Goal: Task Accomplishment & Management: Manage account settings

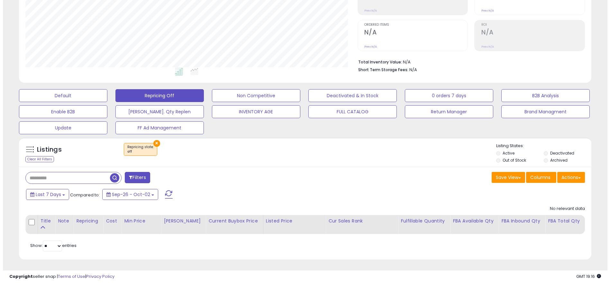
scroll to position [132, 332]
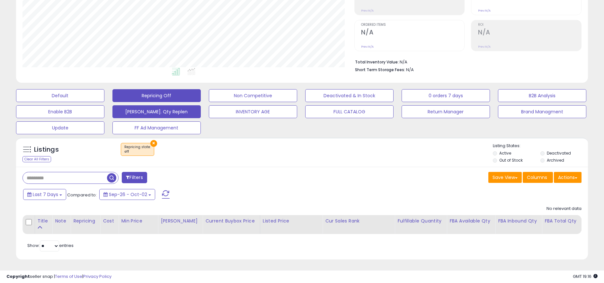
click at [136, 115] on button "[PERSON_NAME]. Qty Replen" at bounding box center [157, 111] width 88 height 13
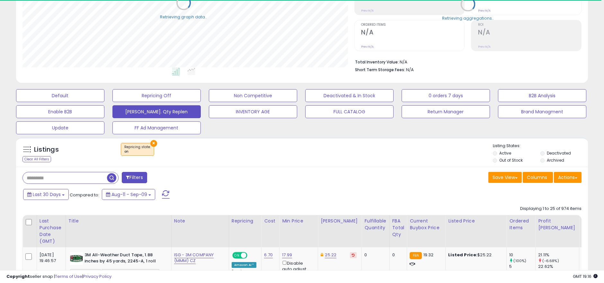
scroll to position [321393, 321193]
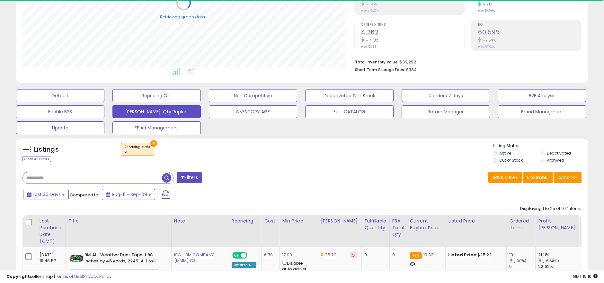
click at [66, 177] on input "text" at bounding box center [92, 177] width 139 height 11
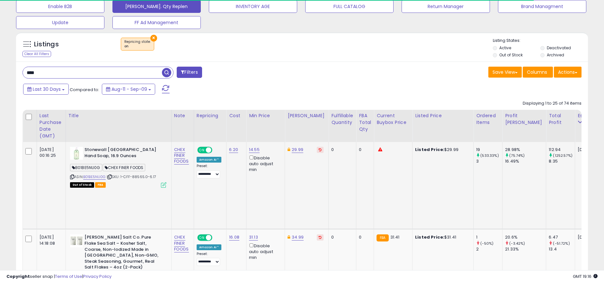
scroll to position [221, 0]
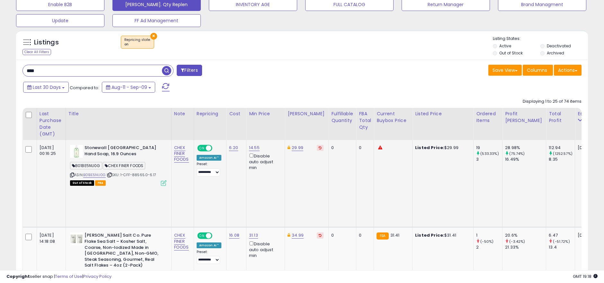
click at [71, 173] on icon at bounding box center [72, 175] width 4 height 4
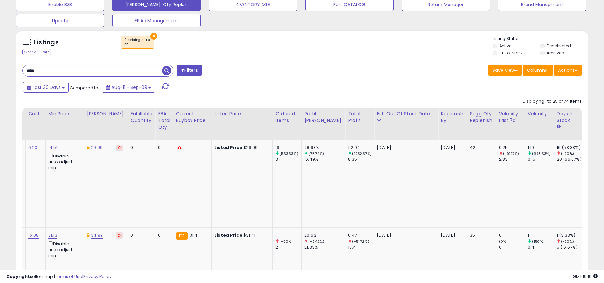
scroll to position [0, 210]
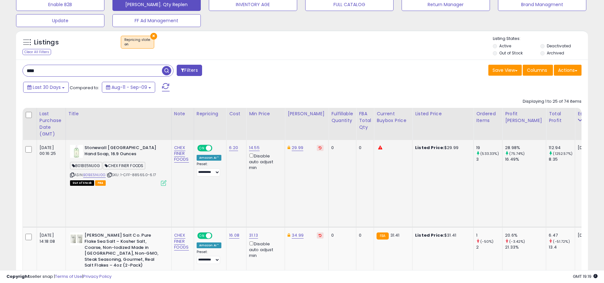
click at [96, 171] on div "ASIN: B01BE5NU0G | SKU: 1-CFF-88565.0-6.17 Out of Stock FBA" at bounding box center [118, 165] width 96 height 40
click at [96, 172] on link "B01BE5NU0G" at bounding box center [94, 174] width 23 height 5
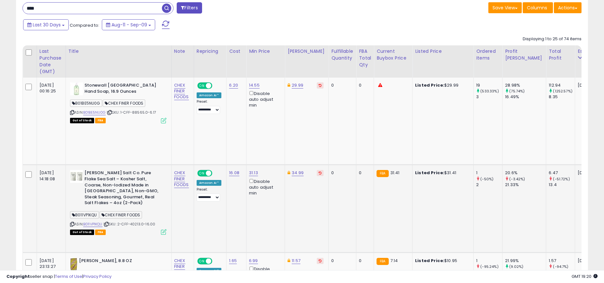
scroll to position [292, 0]
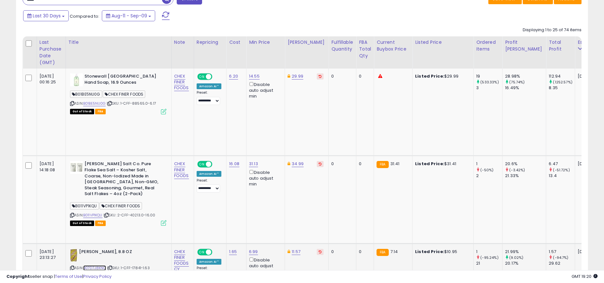
click at [104, 265] on link "B07D7J8KNQ" at bounding box center [94, 267] width 23 height 5
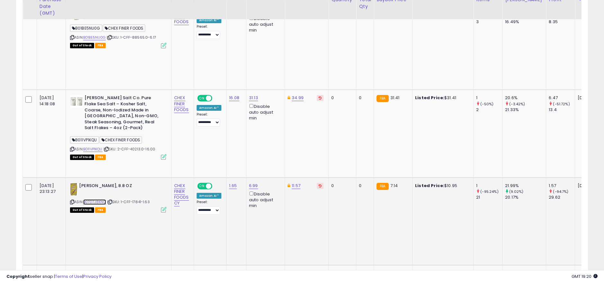
scroll to position [364, 0]
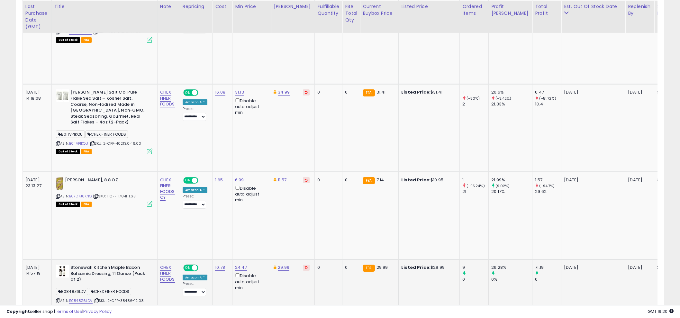
scroll to position [0, 14]
click at [86, 265] on div "ASIN: B0848Z6LDV | SKU: 2-CFF-38486-12.08 Out of Stock FBA" at bounding box center [104, 288] width 96 height 46
click at [87, 282] on link "B0848Z6LDV" at bounding box center [80, 300] width 23 height 5
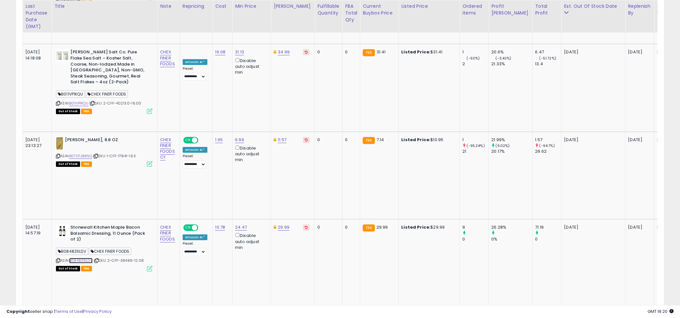
scroll to position [404, 0]
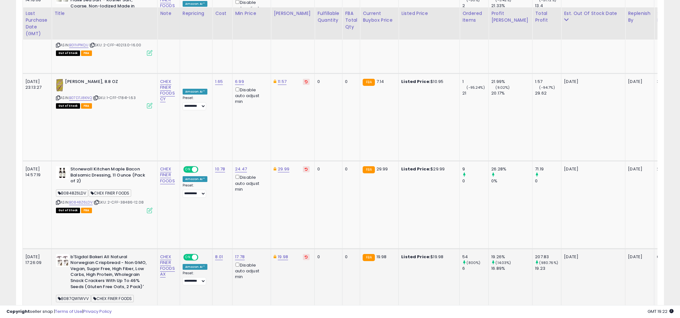
scroll to position [484, 0]
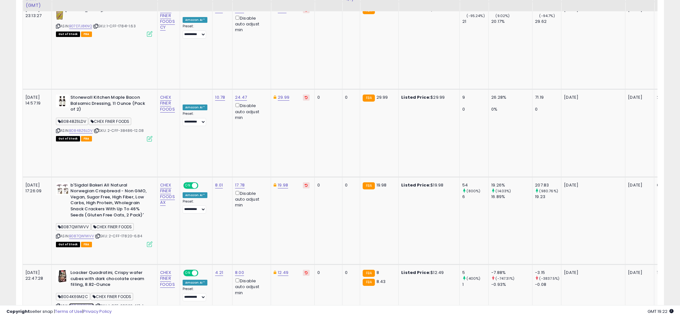
scroll to position [564, 0]
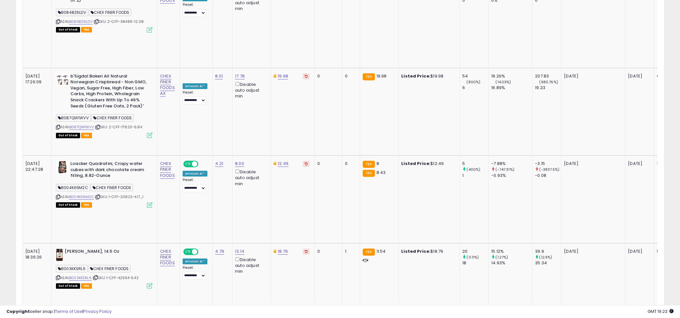
scroll to position [645, 0]
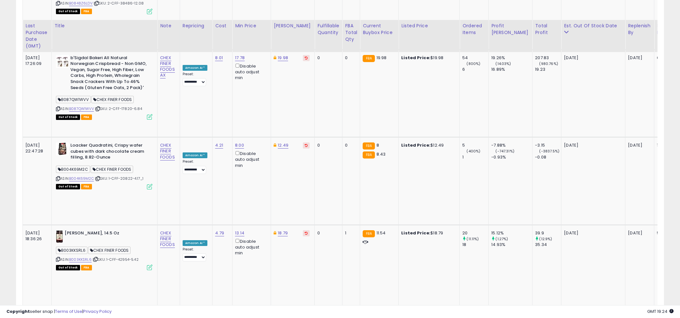
scroll to position [685, 0]
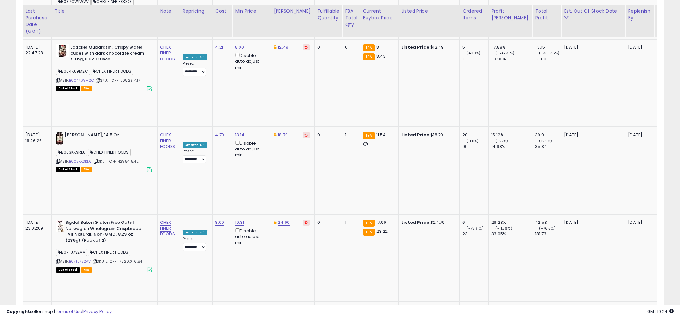
scroll to position [765, 0]
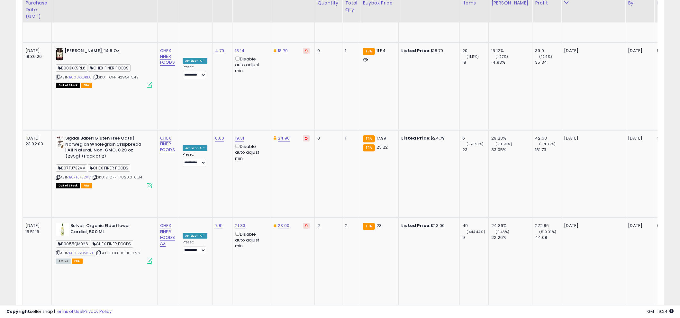
scroll to position [846, 0]
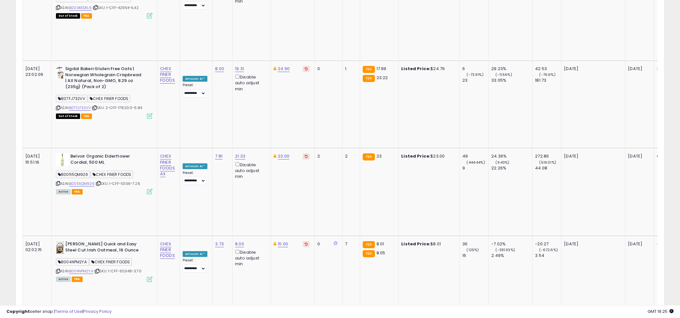
scroll to position [926, 0]
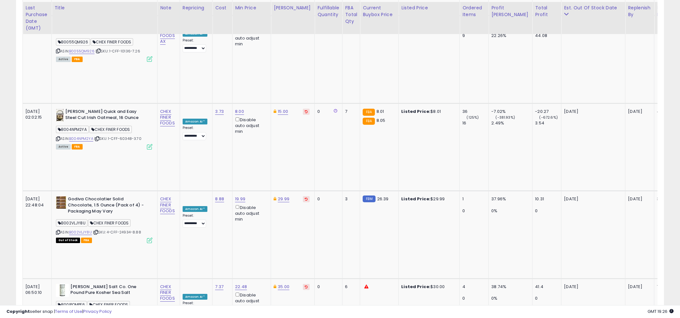
scroll to position [1047, 0]
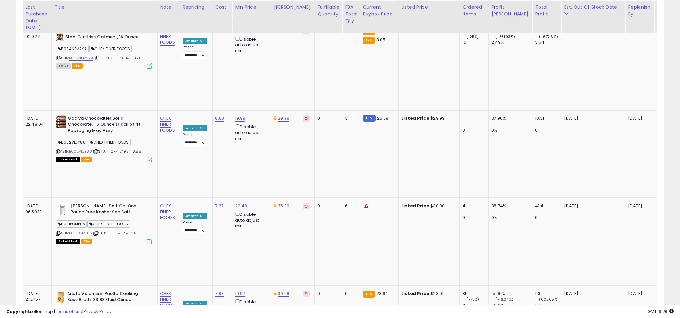
scroll to position [1127, 0]
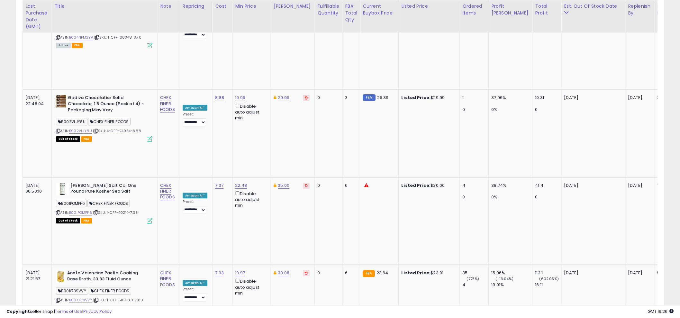
scroll to position [1207, 0]
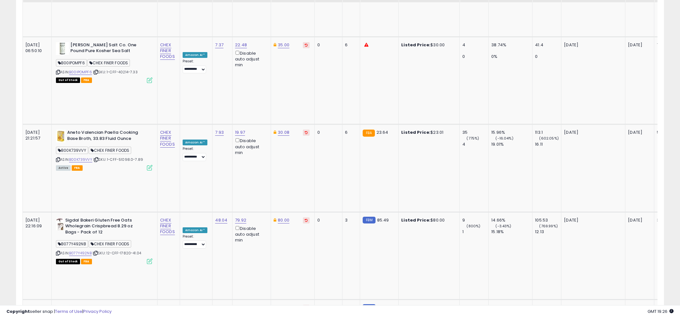
scroll to position [1288, 0]
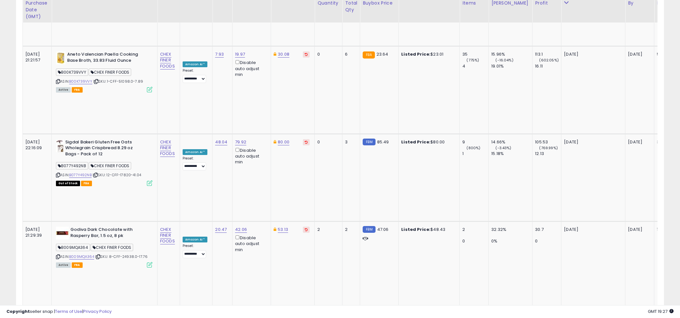
scroll to position [1368, 0]
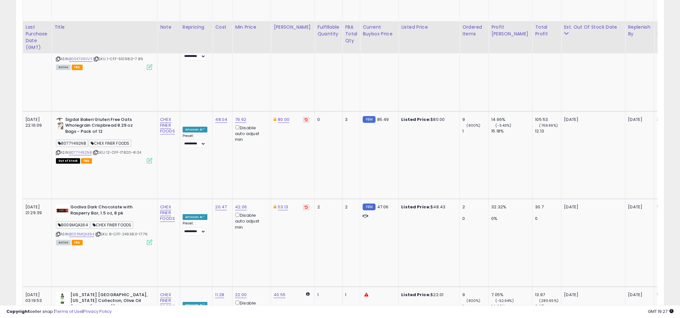
scroll to position [1408, 0]
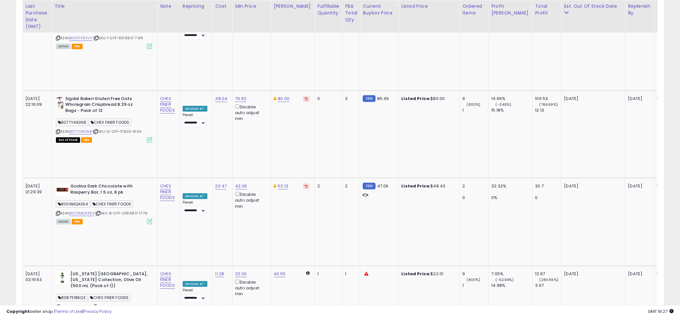
drag, startPoint x: 223, startPoint y: 157, endPoint x: 212, endPoint y: 158, distance: 11.3
copy link "8.07"
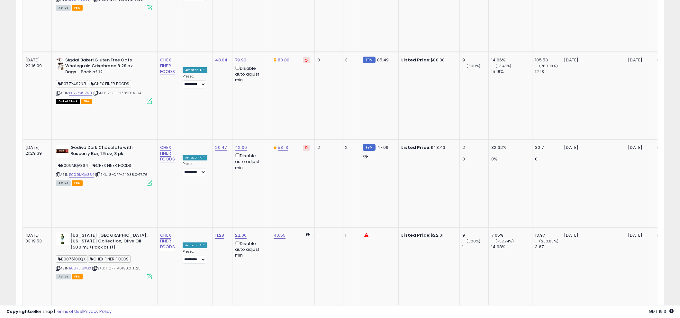
scroll to position [1448, 0]
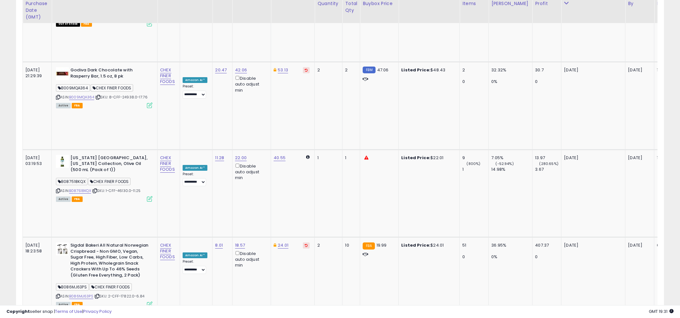
scroll to position [1526, 0]
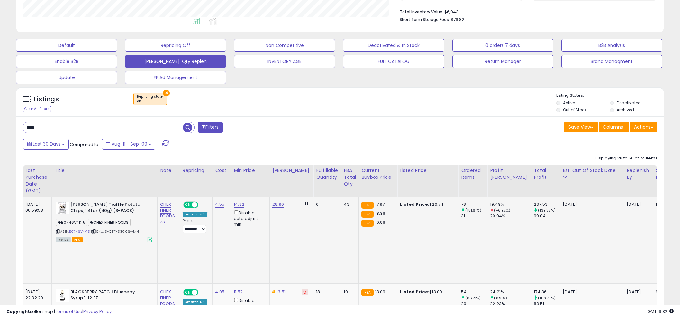
scroll to position [185, 0]
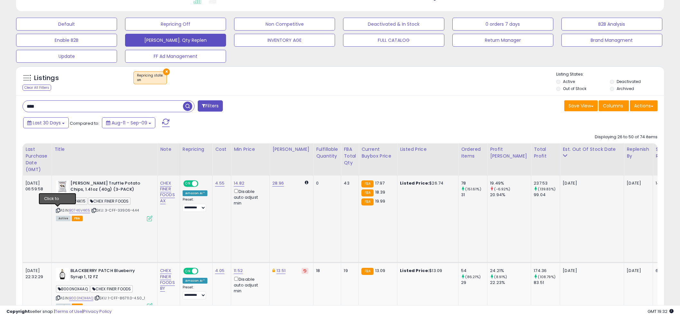
click at [58, 210] on icon at bounding box center [58, 211] width 4 height 4
click at [84, 210] on link "B0746V4K15" at bounding box center [79, 210] width 21 height 5
click at [57, 209] on icon at bounding box center [58, 211] width 4 height 4
click at [123, 210] on span "| SKU: 3-CFF-33906-4.44" at bounding box center [115, 210] width 48 height 5
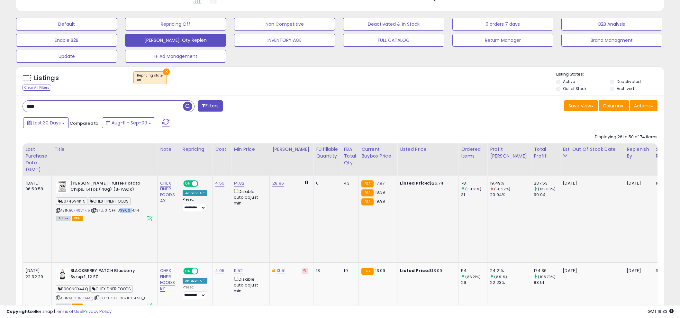
copy span "33906"
click at [79, 182] on b "Torres - Black Truffle Potato Chips, 1.41oz (40g) (3-PACK)" at bounding box center [109, 187] width 78 height 14
copy b "Torres"
click at [127, 208] on span "| SKU: 3-CFF-33906-4.44" at bounding box center [115, 210] width 48 height 5
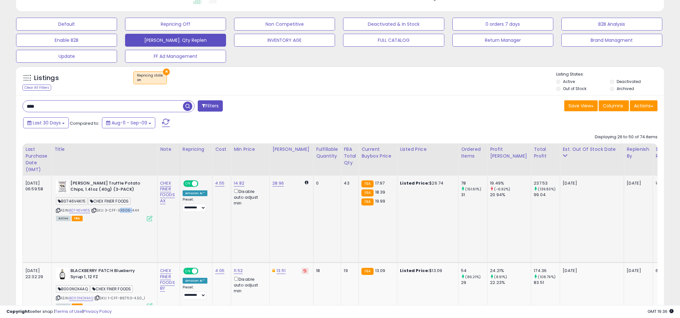
click at [127, 208] on span "| SKU: 3-CFF-33906-4.44" at bounding box center [115, 210] width 48 height 5
copy span "33906"
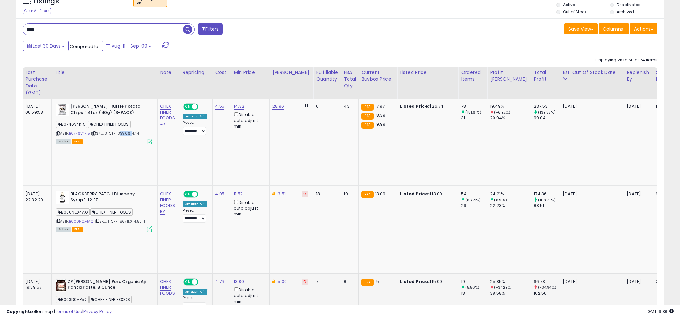
scroll to position [265, 0]
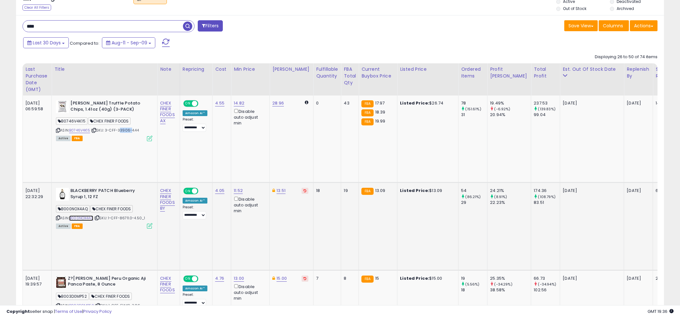
click at [82, 215] on link "B000NOX4AQ" at bounding box center [81, 217] width 24 height 5
drag, startPoint x: 74, startPoint y: 220, endPoint x: 79, endPoint y: 230, distance: 11.2
click at [77, 276] on div "Z?calo Peru Organic Aji Panca Paste, 8 Ounce B003D0MP52 CHEX FINER FOODS ASIN: …" at bounding box center [103, 296] width 98 height 40
click at [79, 282] on link "B003D0MP52" at bounding box center [81, 305] width 25 height 5
click at [59, 282] on icon at bounding box center [58, 306] width 4 height 4
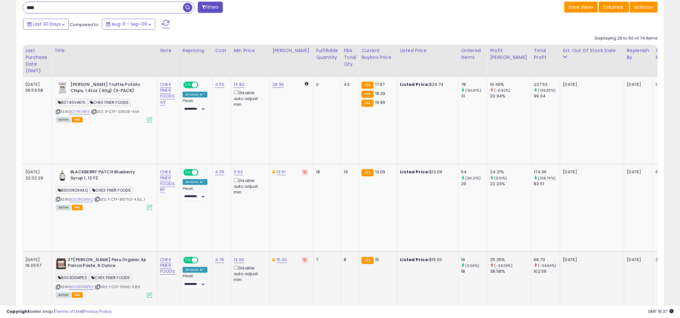
scroll to position [346, 0]
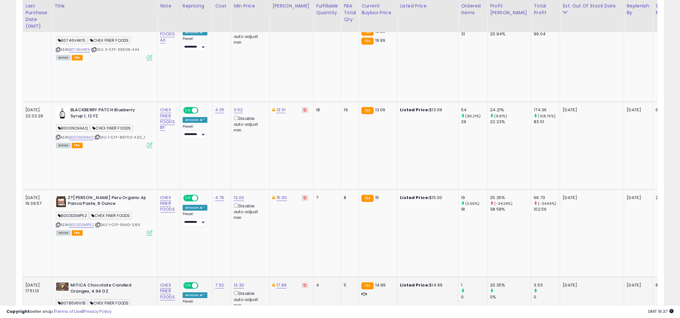
click at [58, 282] on icon at bounding box center [58, 313] width 4 height 4
click at [84, 282] on link "B07B5X6V1B" at bounding box center [79, 312] width 21 height 5
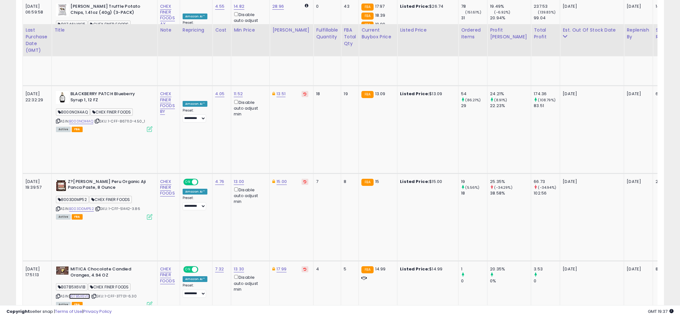
scroll to position [386, 0]
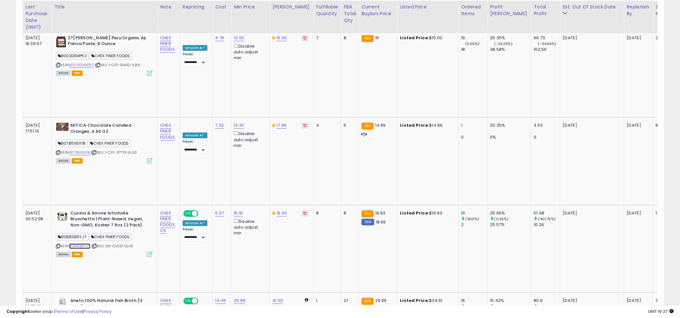
scroll to position [506, 0]
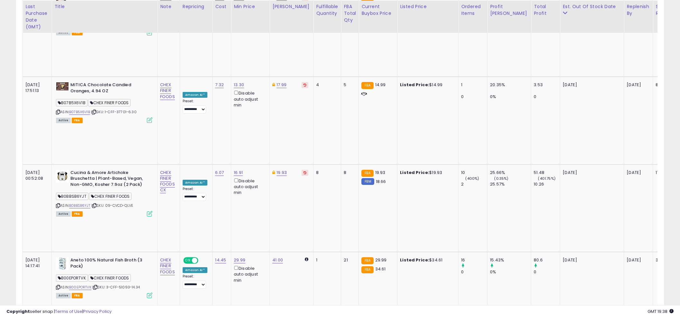
scroll to position [546, 0]
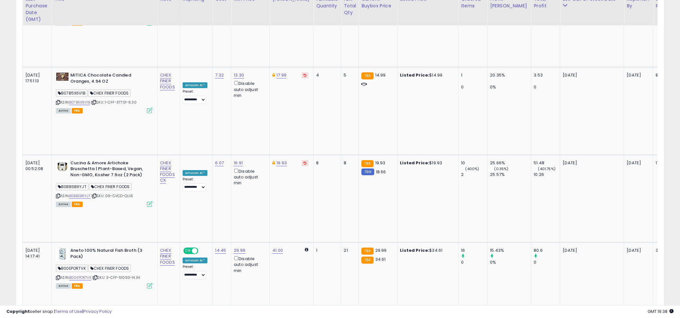
scroll to position [627, 0]
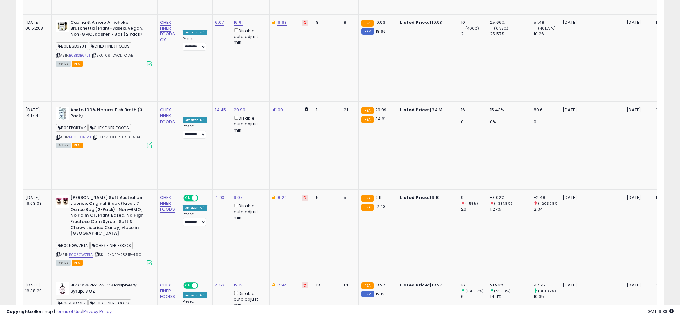
scroll to position [707, 0]
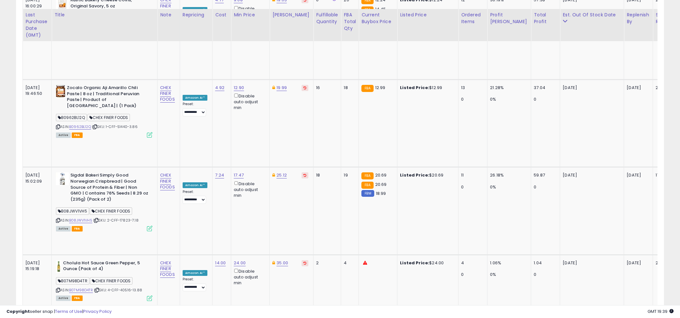
scroll to position [1109, 0]
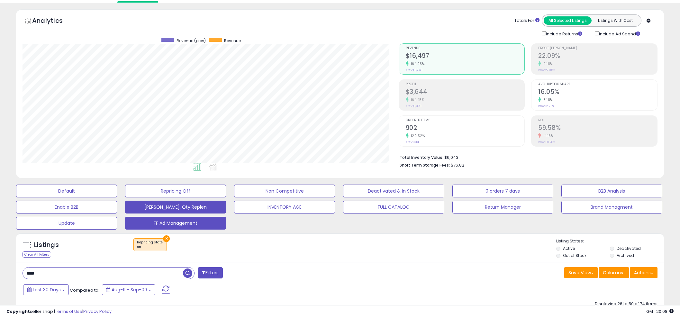
scroll to position [160, 0]
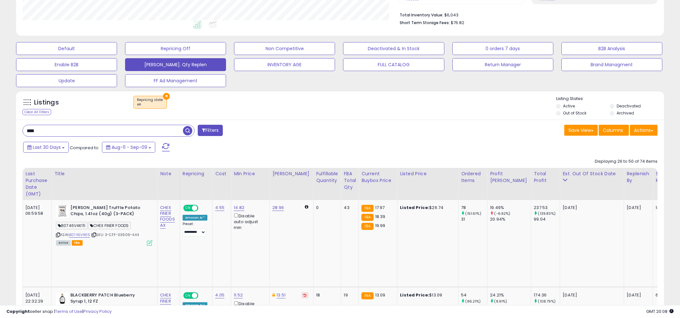
click at [604, 106] on li "Deactivated" at bounding box center [636, 106] width 53 height 7
click at [604, 104] on li "Deactivated" at bounding box center [636, 106] width 53 height 7
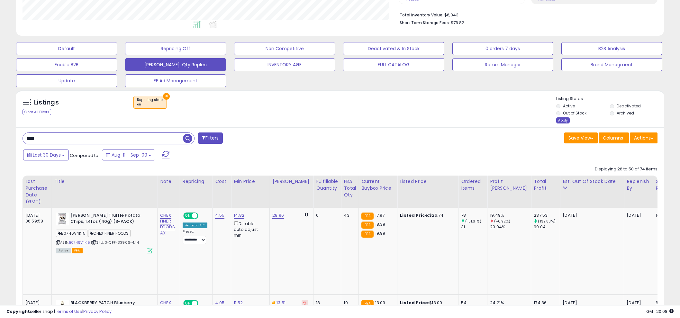
click at [560, 121] on div "Apply" at bounding box center [563, 120] width 14 height 6
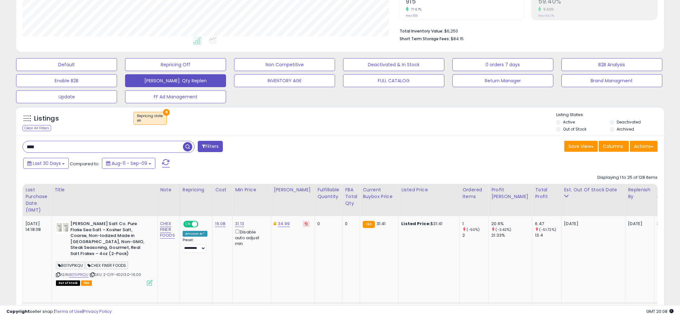
scroll to position [132, 376]
click at [588, 144] on button "Save View" at bounding box center [580, 146] width 33 height 11
click at [551, 170] on link "Update Current View" at bounding box center [561, 171] width 69 height 10
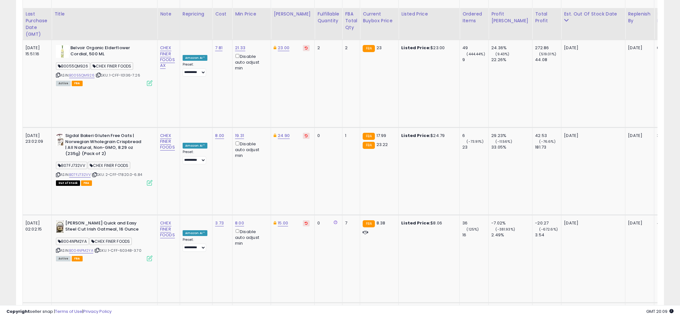
scroll to position [1029, 0]
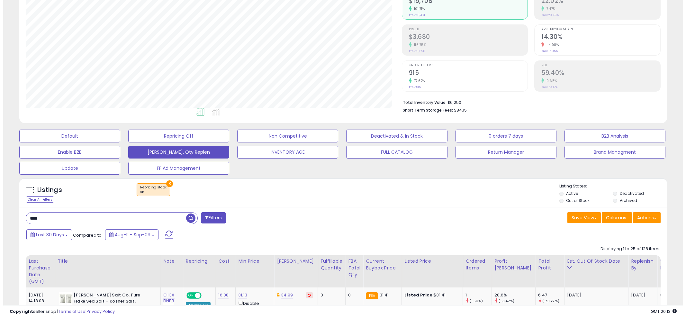
scroll to position [104, 0]
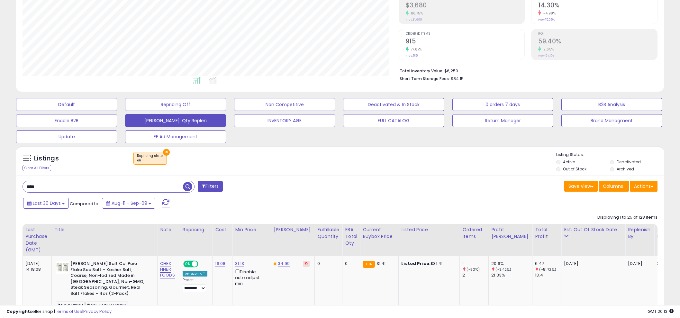
click at [69, 185] on input "****" at bounding box center [103, 186] width 160 height 11
type input "*"
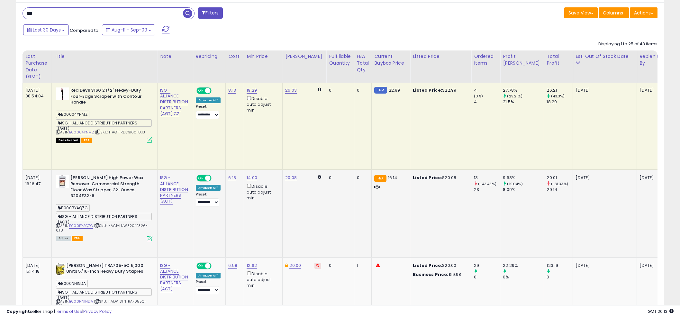
scroll to position [305, 0]
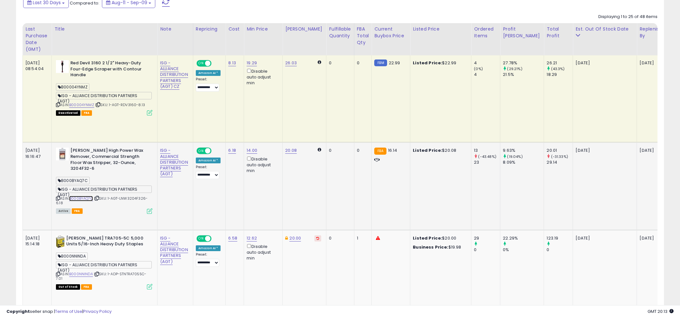
click at [84, 196] on link "B000BYAQ7C" at bounding box center [81, 198] width 24 height 5
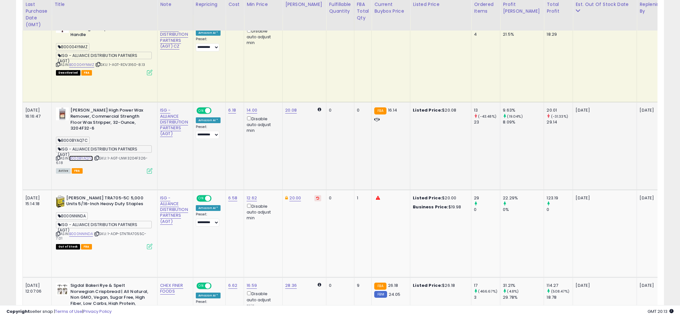
scroll to position [346, 0]
click at [57, 232] on icon at bounding box center [58, 234] width 4 height 4
click at [68, 198] on div "ASIN: B000NNINDA | SKU: 1-ADP-STNTRA7055C-7.01 Out of Stock FBA" at bounding box center [104, 221] width 96 height 53
click at [77, 231] on link "B000NNINDA" at bounding box center [81, 233] width 24 height 5
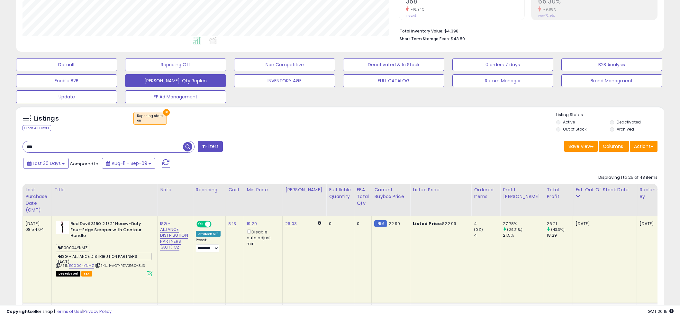
scroll to position [185, 0]
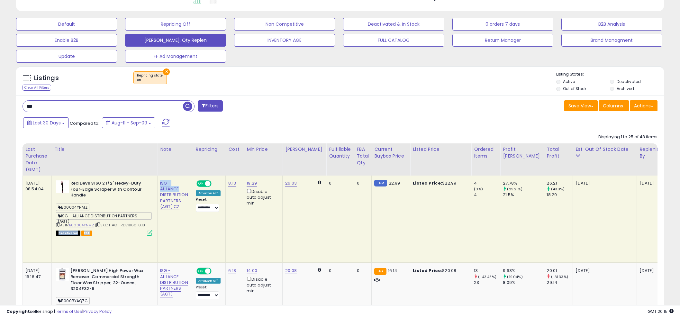
copy tr "Deactivated FBA ISG - ALLIANCE"
copy link "ALLIANCE"
drag, startPoint x: 180, startPoint y: 190, endPoint x: 98, endPoint y: 142, distance: 94.8
click at [35, 109] on input "***" at bounding box center [103, 106] width 160 height 11
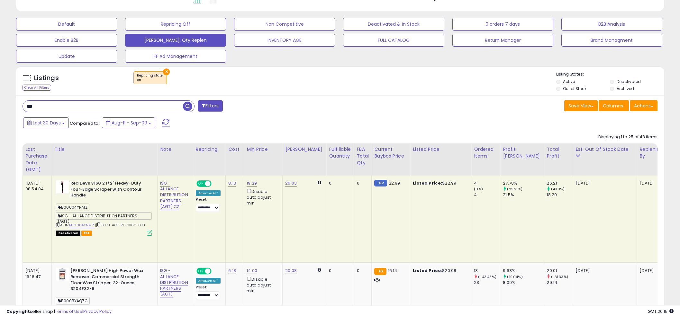
click at [35, 109] on input "***" at bounding box center [103, 106] width 160 height 11
paste input "*****"
type input "********"
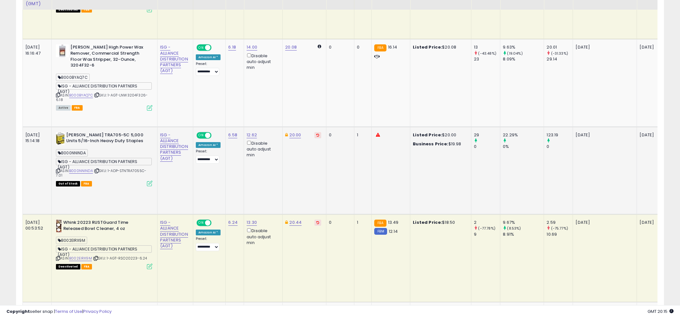
scroll to position [426, 0]
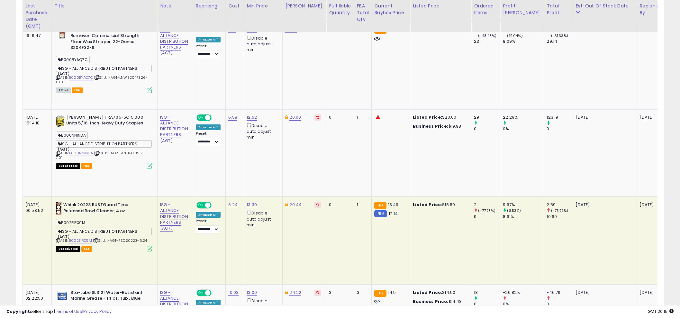
click at [55, 202] on div "Whink 20223 RUSTGuard Time Released Bowl Cleaner, 4 oz B002EIRX9M ISG - ALLIANC…" at bounding box center [103, 226] width 98 height 49
click at [59, 239] on icon at bounding box center [58, 241] width 4 height 4
click at [77, 238] on link "B002EIRX9M" at bounding box center [80, 240] width 23 height 5
click at [59, 239] on icon at bounding box center [58, 241] width 4 height 4
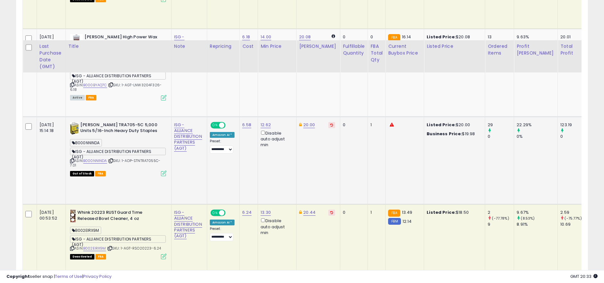
scroll to position [464, 0]
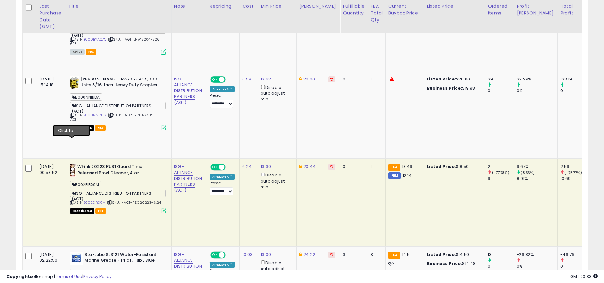
click at [73, 201] on icon at bounding box center [72, 203] width 4 height 4
click at [70, 201] on icon at bounding box center [72, 203] width 4 height 4
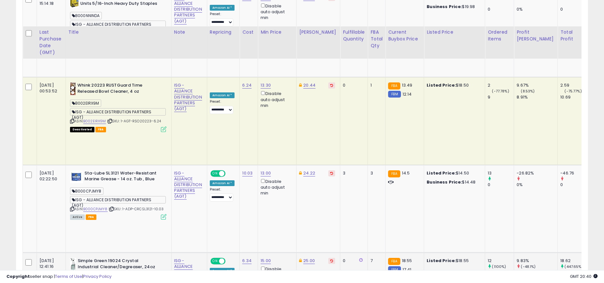
scroll to position [571, 0]
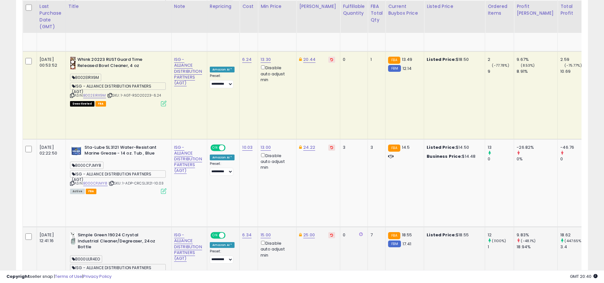
click at [99, 274] on link "B000ULR4EO" at bounding box center [94, 276] width 23 height 5
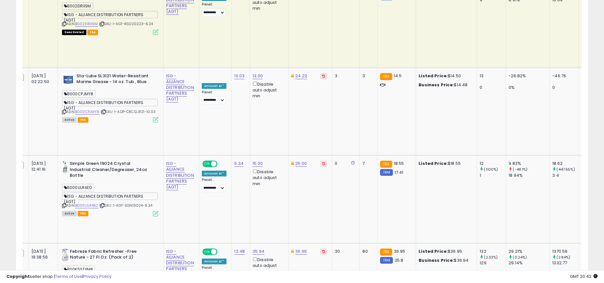
scroll to position [643, 0]
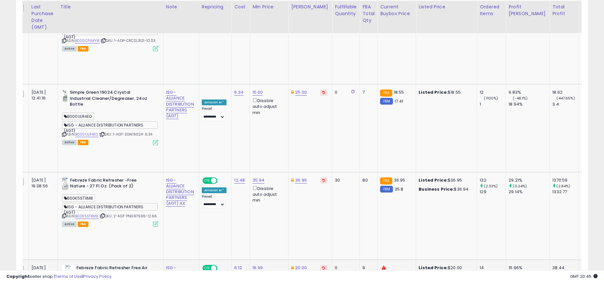
scroll to position [714, 0]
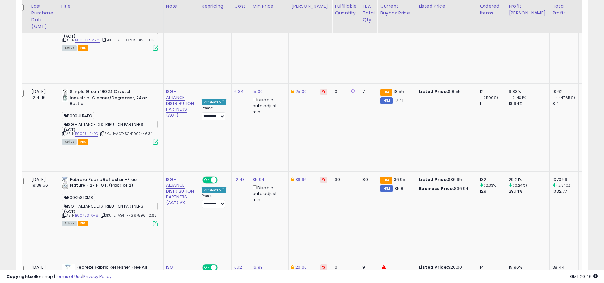
copy span "REYE20119"
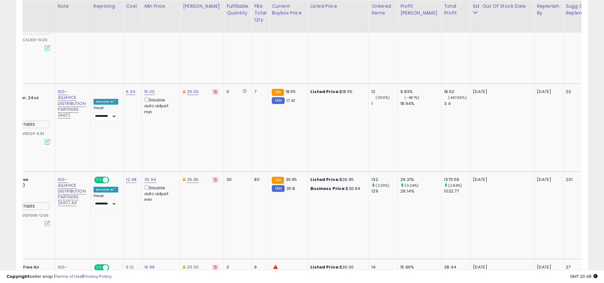
scroll to position [0, 122]
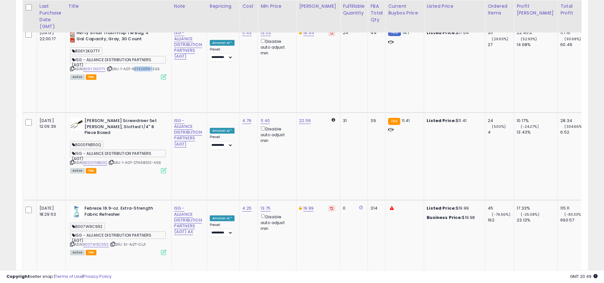
drag, startPoint x: 202, startPoint y: 106, endPoint x: 193, endPoint y: 106, distance: 8.7
type input "****"
click button "submit" at bounding box center [281, 109] width 11 height 10
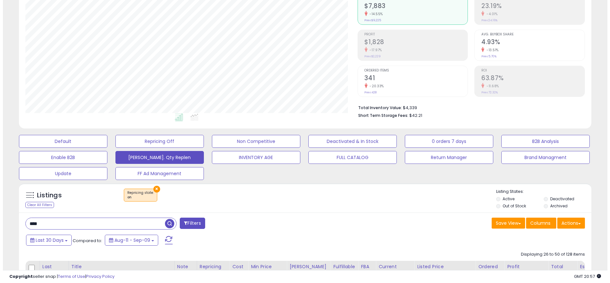
scroll to position [107, 0]
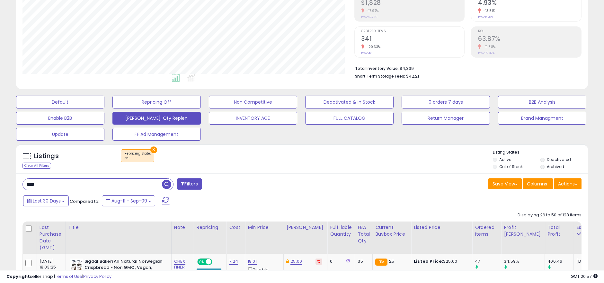
click at [73, 186] on input "****" at bounding box center [92, 183] width 139 height 11
type input "**********"
click at [171, 185] on span "button" at bounding box center [166, 183] width 9 height 9
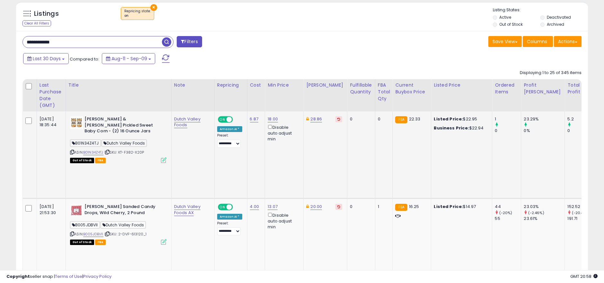
scroll to position [250, 0]
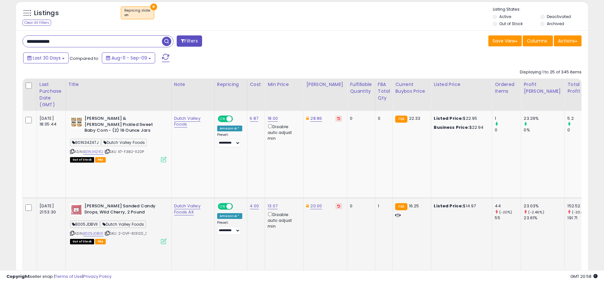
click at [71, 231] on icon at bounding box center [72, 233] width 4 height 4
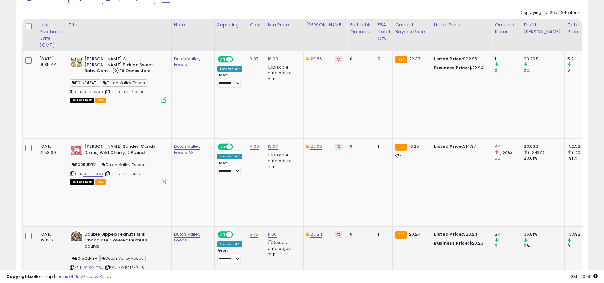
scroll to position [322, 0]
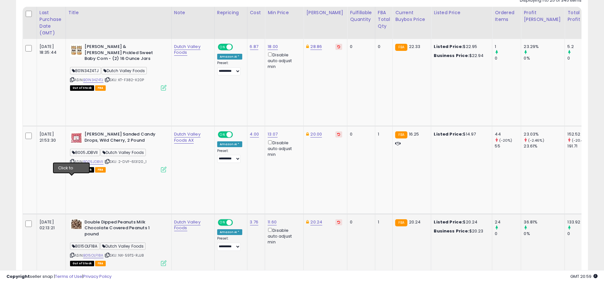
click at [71, 253] on icon at bounding box center [72, 255] width 4 height 4
click at [90, 252] on link "B015OLF18A" at bounding box center [93, 254] width 20 height 5
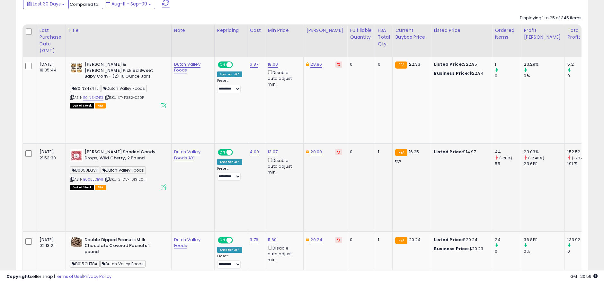
scroll to position [357, 0]
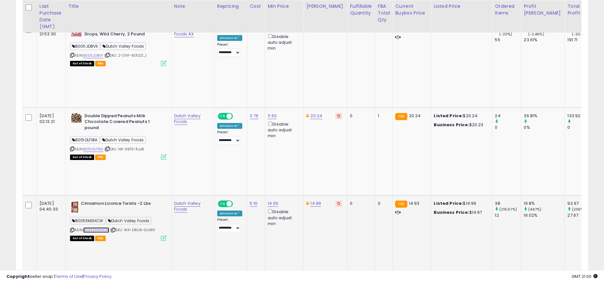
scroll to position [429, 0]
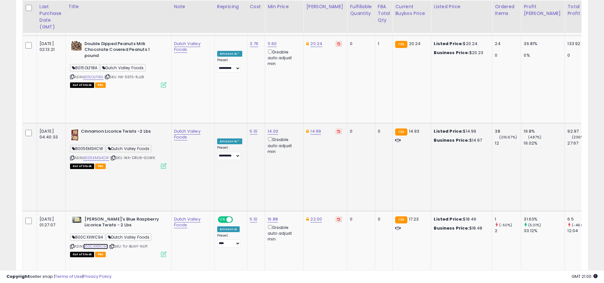
scroll to position [500, 0]
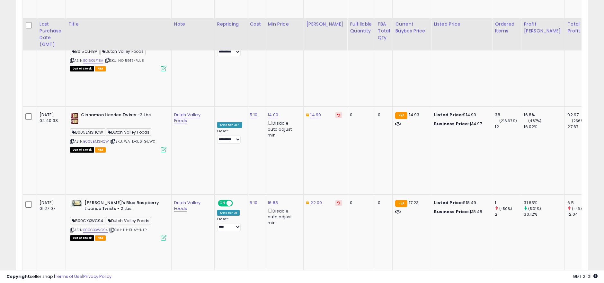
scroll to position [536, 0]
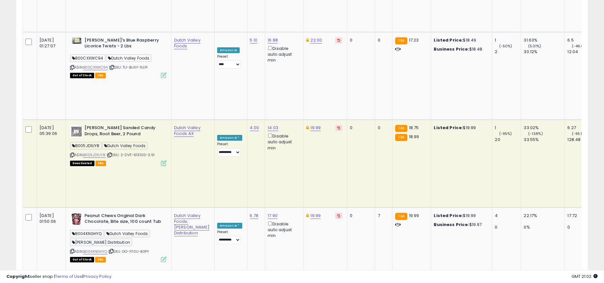
scroll to position [679, 0]
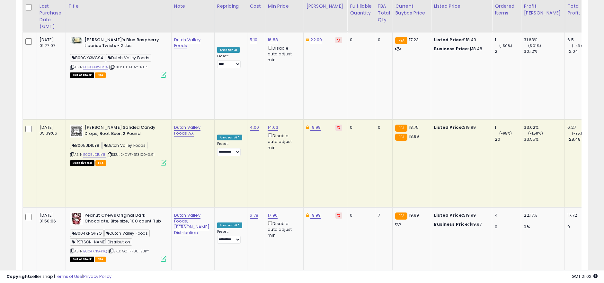
drag, startPoint x: 71, startPoint y: 213, endPoint x: 85, endPoint y: 213, distance: 14.2
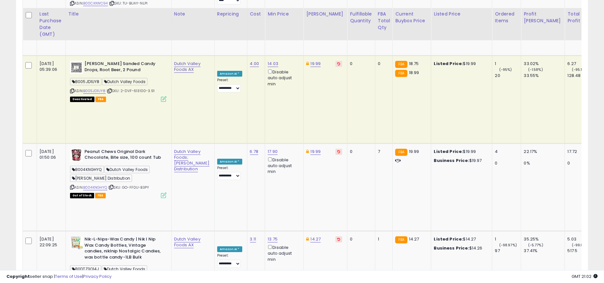
scroll to position [750, 0]
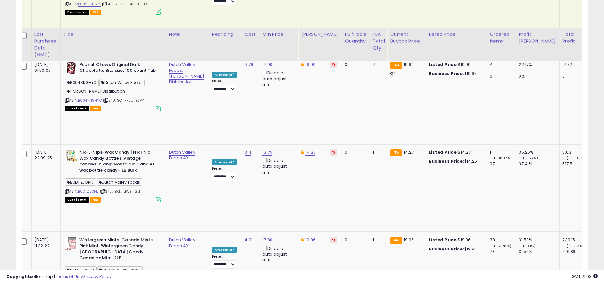
scroll to position [857, 0]
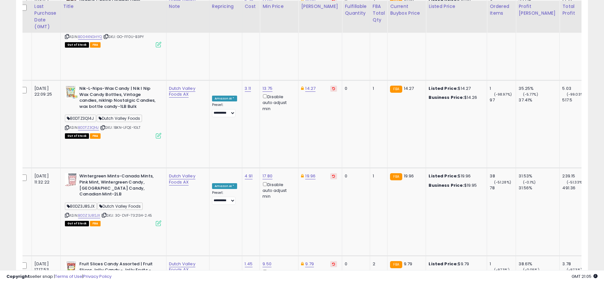
scroll to position [0, 0]
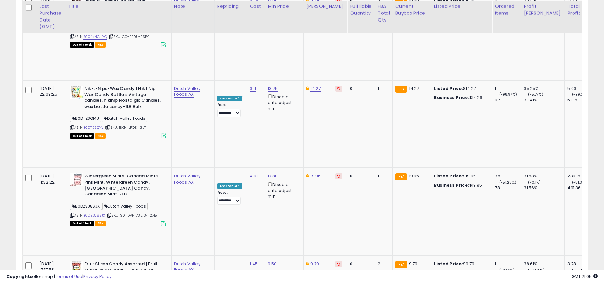
drag, startPoint x: 236, startPoint y: 151, endPoint x: 191, endPoint y: 151, distance: 45.3
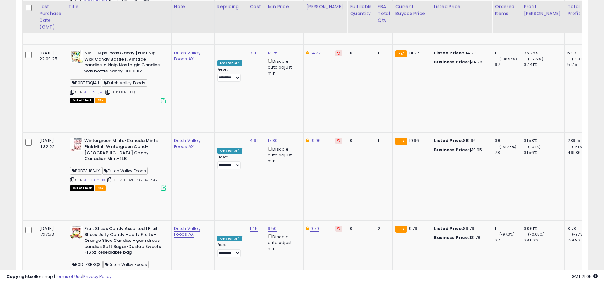
scroll to position [929, 0]
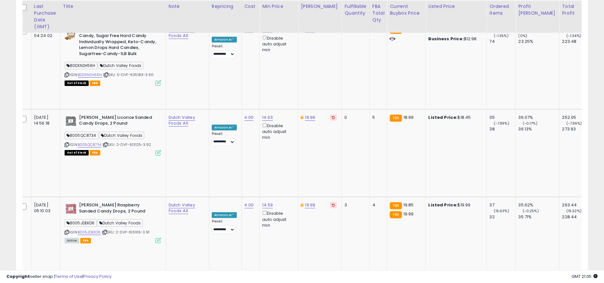
scroll to position [0, 7]
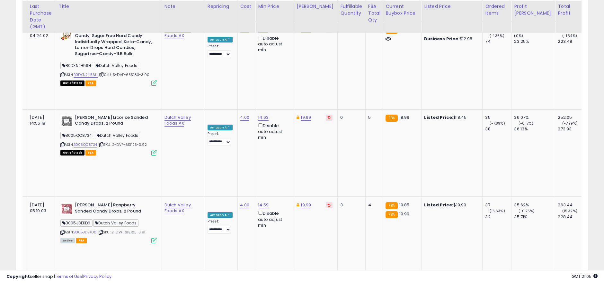
drag, startPoint x: 83, startPoint y: 169, endPoint x: 57, endPoint y: 168, distance: 26.4
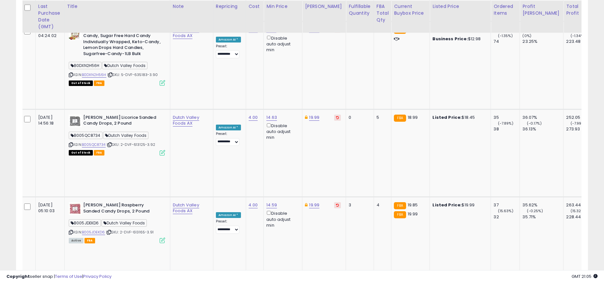
drag, startPoint x: 134, startPoint y: 171, endPoint x: 114, endPoint y: 173, distance: 20.3
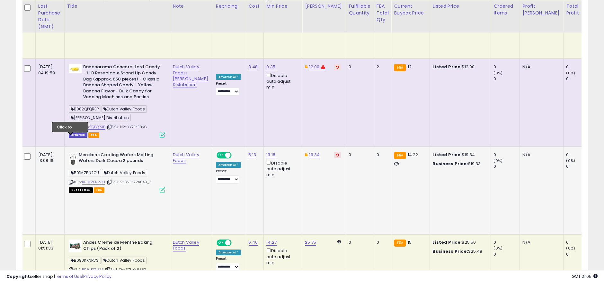
click at [89, 152] on div "ASIN: B01MZBN2QU | SKU: 2-DVF-224049_3 Out of Stock FBA" at bounding box center [117, 172] width 96 height 40
click at [91, 179] on link "B01MZBN2QU" at bounding box center [93, 181] width 23 height 5
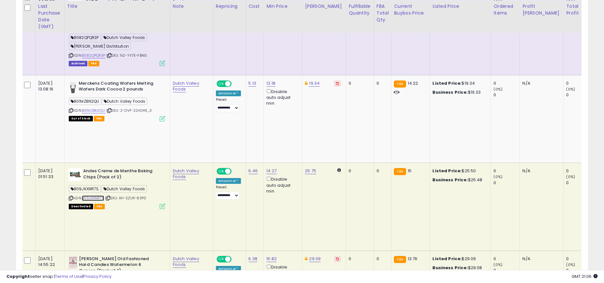
click at [84, 195] on link "B09JKXNR7S" at bounding box center [93, 197] width 22 height 5
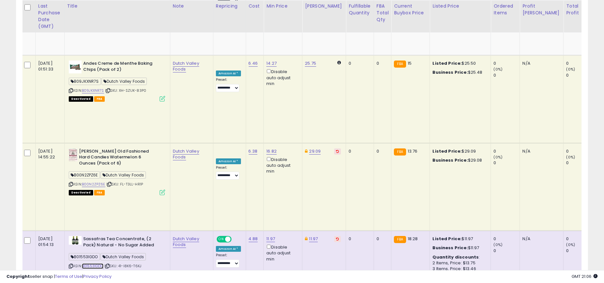
click at [88, 263] on link "B01553IGDO" at bounding box center [93, 265] width 22 height 5
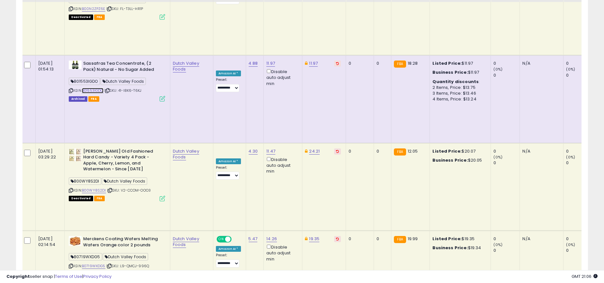
scroll to position [746, 0]
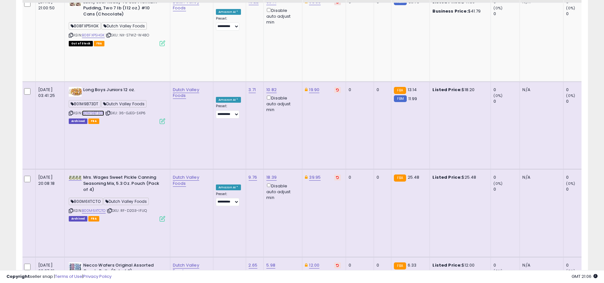
scroll to position [1067, 0]
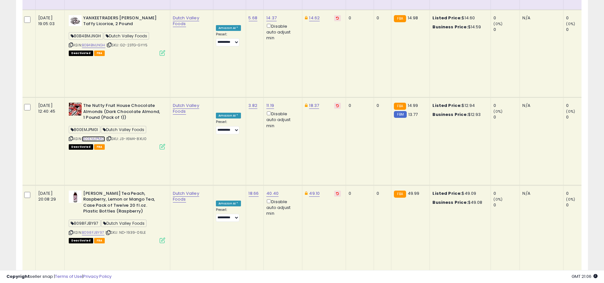
scroll to position [1493, 0]
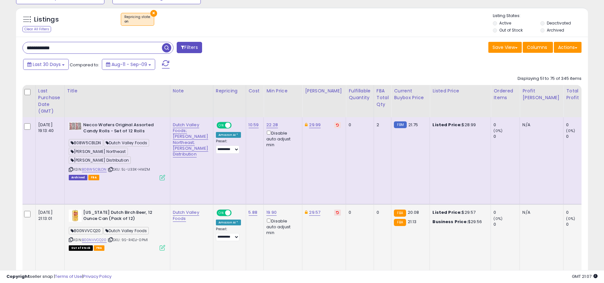
scroll to position [246, 0]
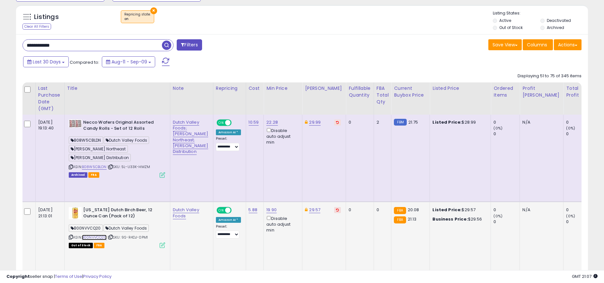
click at [88, 234] on link "B00NVVCQ20" at bounding box center [94, 236] width 25 height 5
click at [70, 235] on icon at bounding box center [71, 237] width 4 height 4
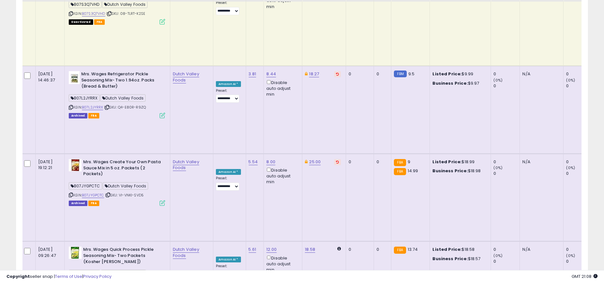
scroll to position [996, 0]
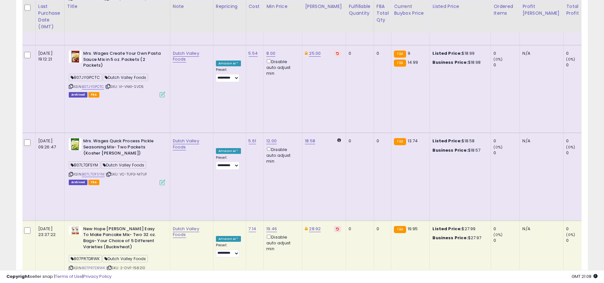
scroll to position [1139, 0]
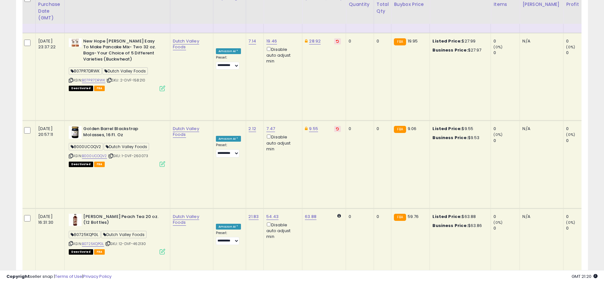
scroll to position [1282, 0]
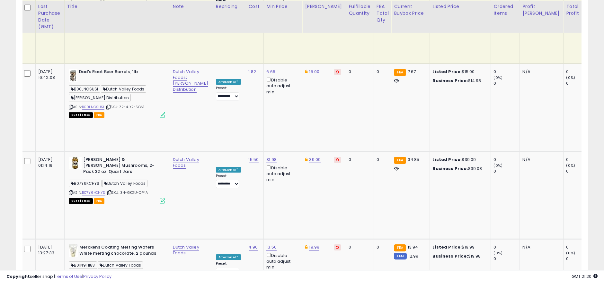
scroll to position [1523, 0]
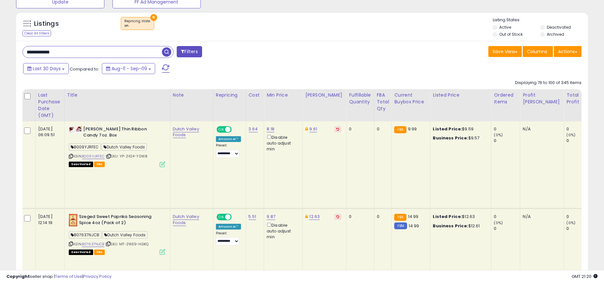
scroll to position [246, 0]
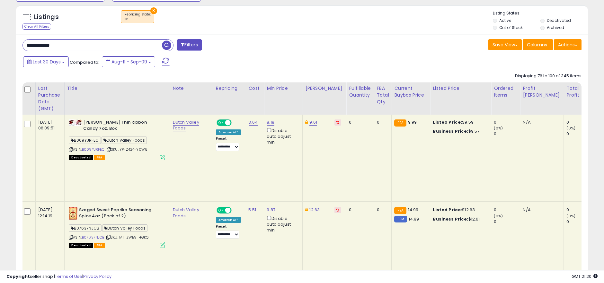
click at [100, 152] on div "ASIN: B009YJRFEC | SKU: YP-Z424-Y0W8 Deactivated FBA" at bounding box center [117, 139] width 96 height 40
click at [100, 147] on link "B009YJRFEC" at bounding box center [93, 149] width 23 height 5
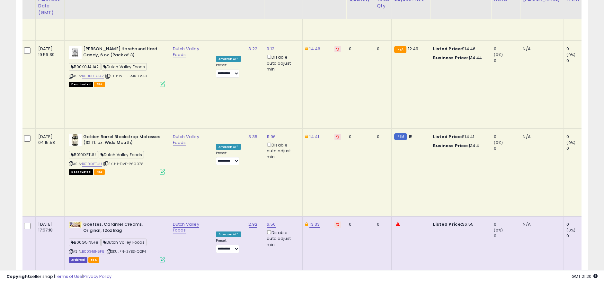
scroll to position [1413, 0]
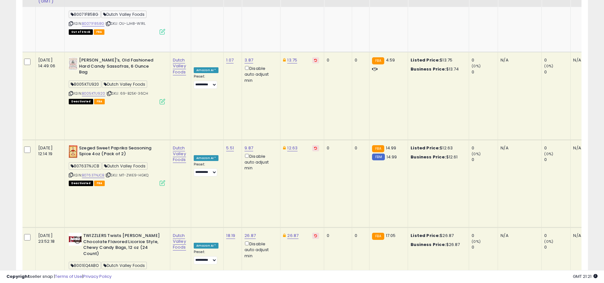
scroll to position [746, 0]
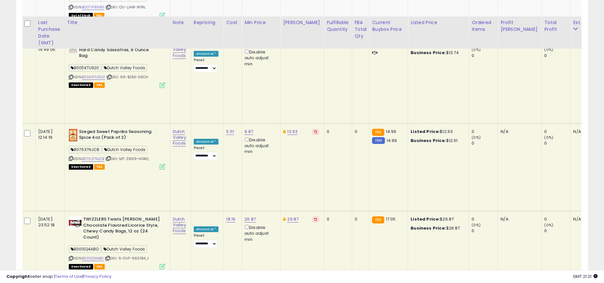
scroll to position [782, 0]
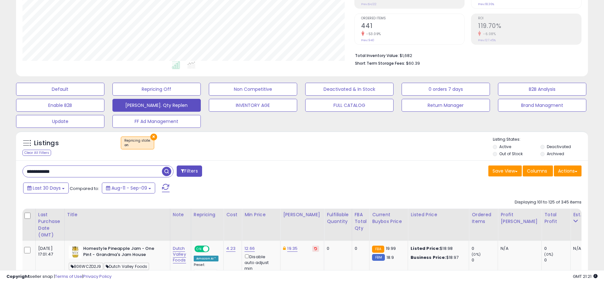
scroll to position [0, 0]
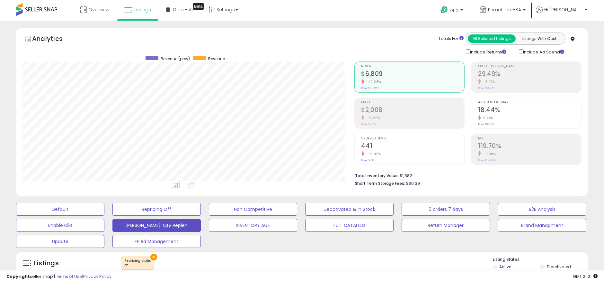
drag, startPoint x: 331, startPoint y: 186, endPoint x: 315, endPoint y: 55, distance: 131.5
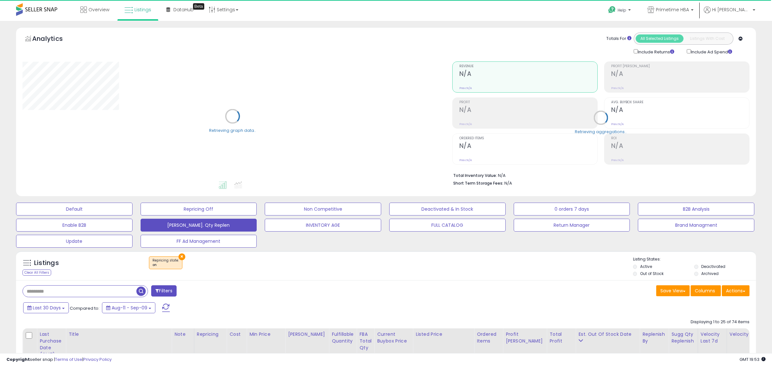
type input "****"
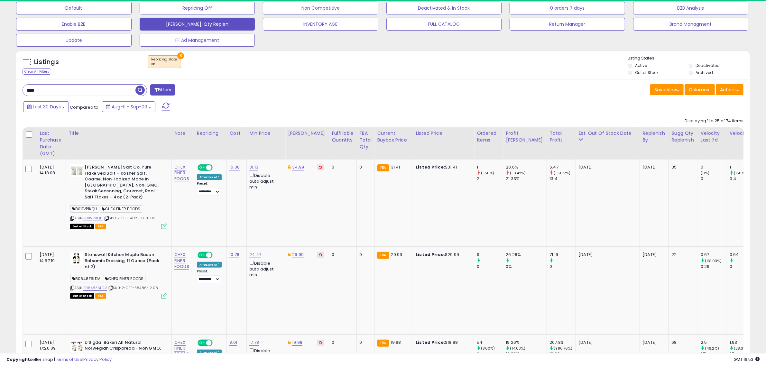
scroll to position [132, 426]
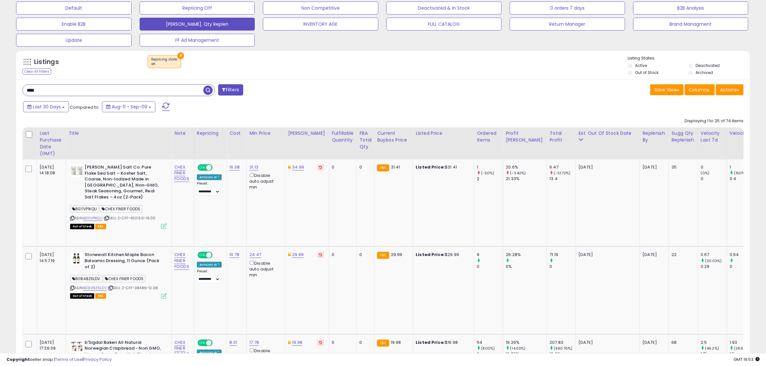
click at [64, 92] on input "****" at bounding box center [113, 90] width 180 height 11
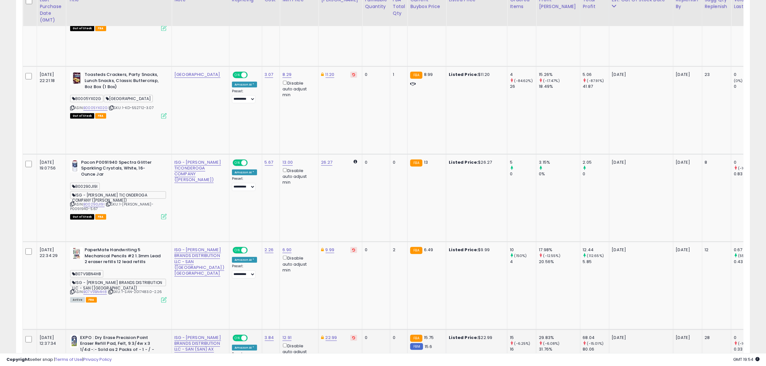
scroll to position [419, 0]
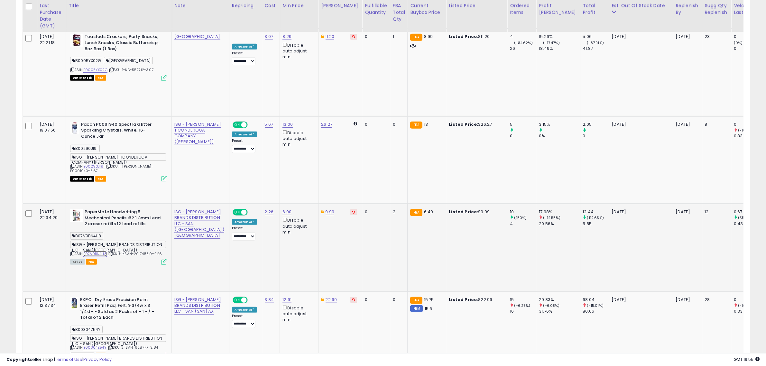
click at [97, 251] on link "B07V9BN4H8" at bounding box center [94, 253] width 23 height 5
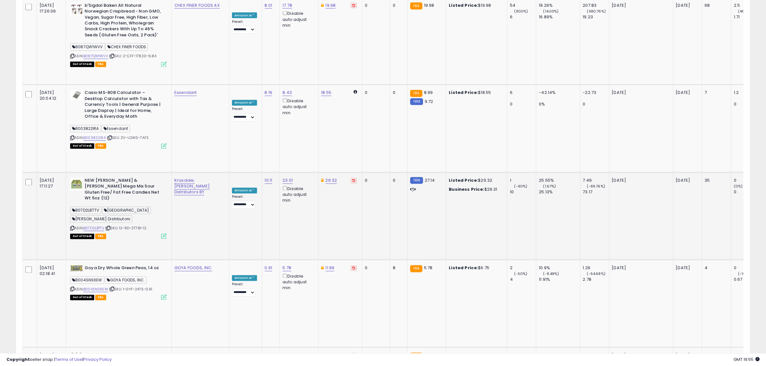
scroll to position [1504, 0]
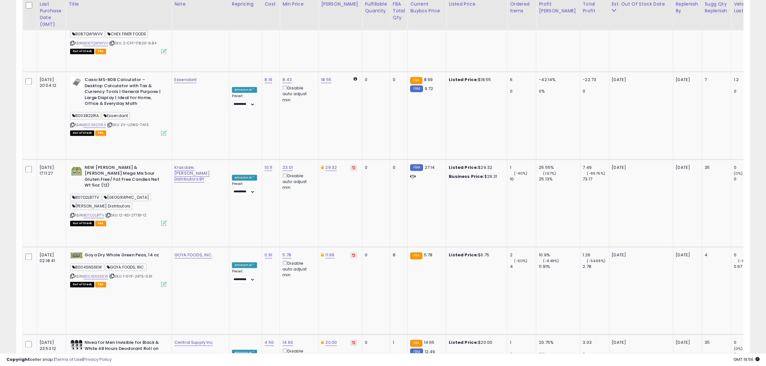
scroll to position [1515, 0]
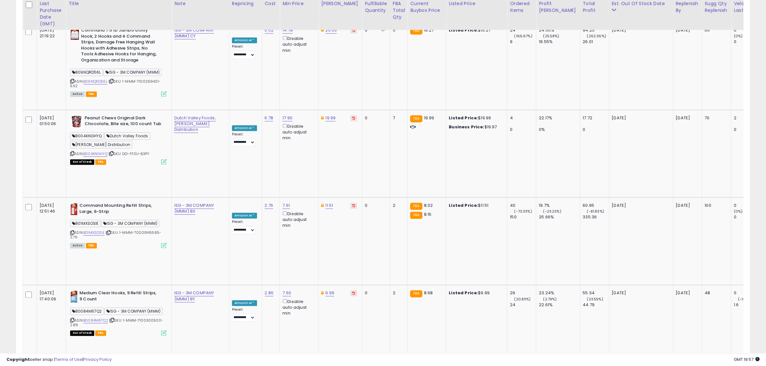
scroll to position [1565, 0]
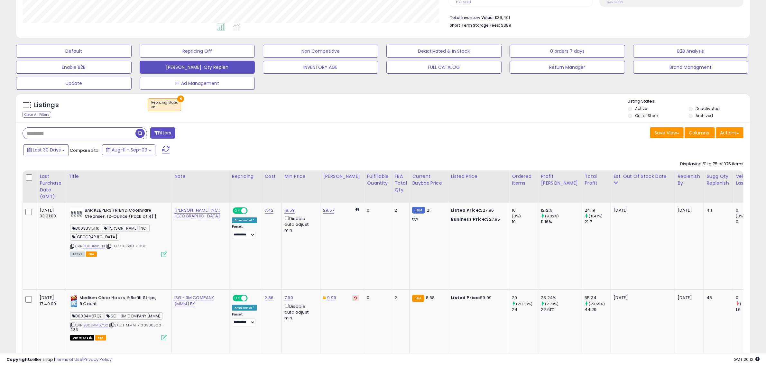
scroll to position [178, 0]
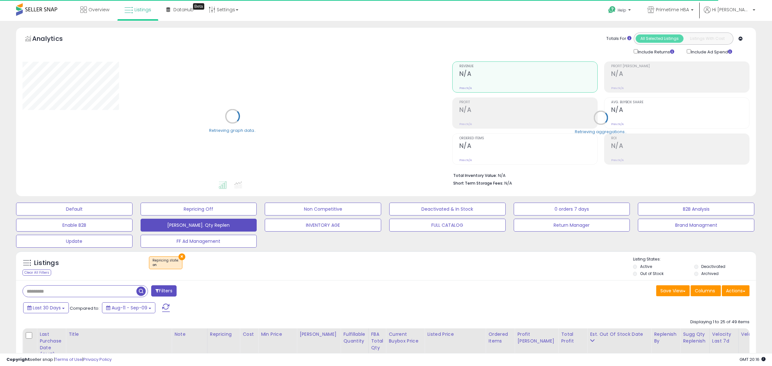
type input "********"
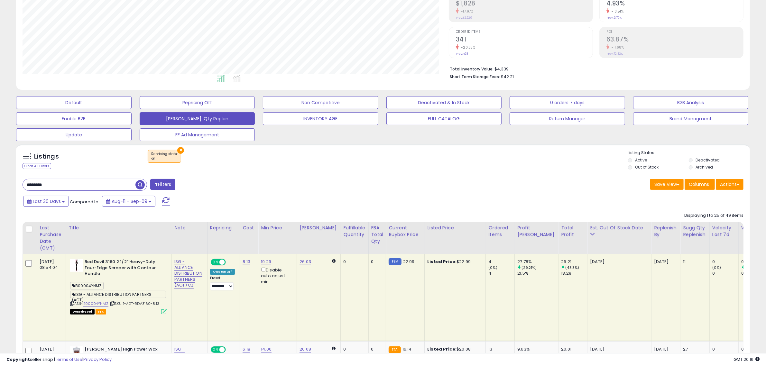
scroll to position [121, 0]
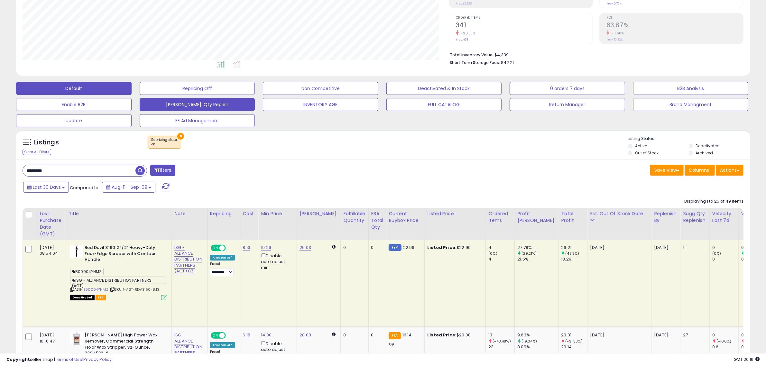
click at [97, 91] on button "Default" at bounding box center [73, 88] width 115 height 13
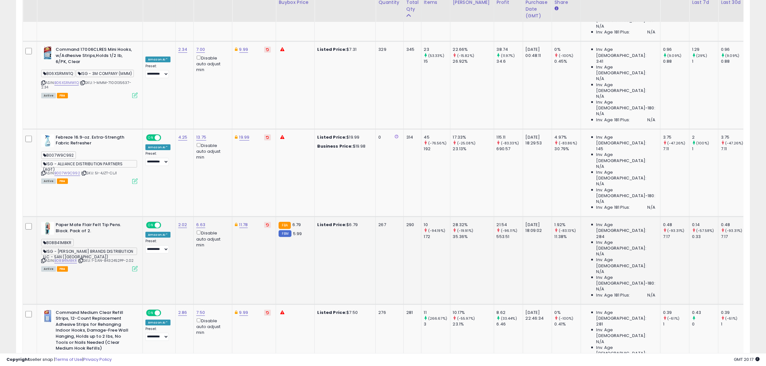
scroll to position [419, 0]
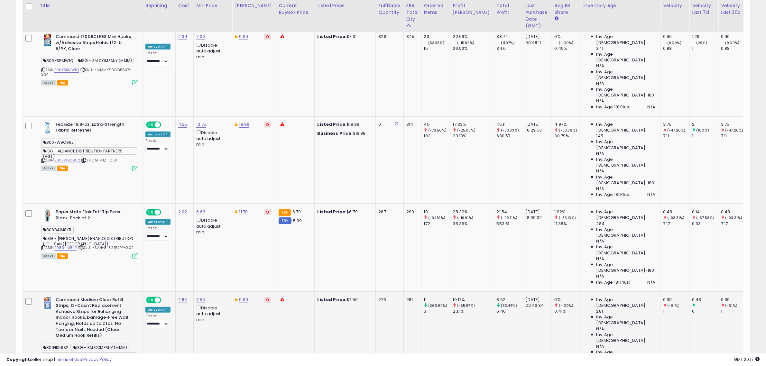
click at [67, 363] on link "B01FIK56S2" at bounding box center [64, 365] width 20 height 5
click at [200, 296] on link "7.50" at bounding box center [200, 299] width 9 height 6
drag, startPoint x: 161, startPoint y: 164, endPoint x: 158, endPoint y: 174, distance: 10.4
click at [155, 168] on div "**** This will override store markup" at bounding box center [193, 161] width 84 height 18
type input "****"
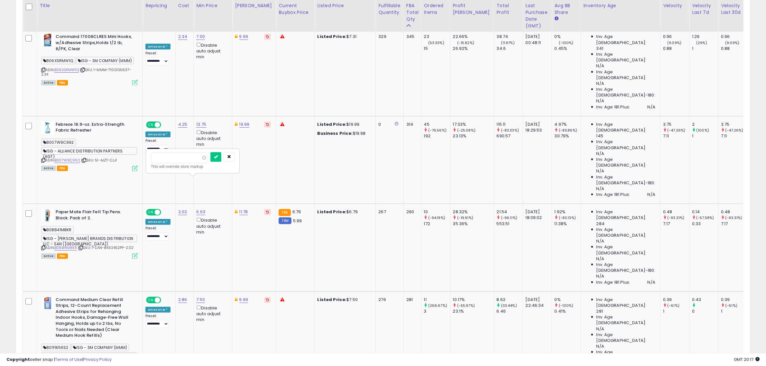
click button "submit" at bounding box center [215, 157] width 11 height 10
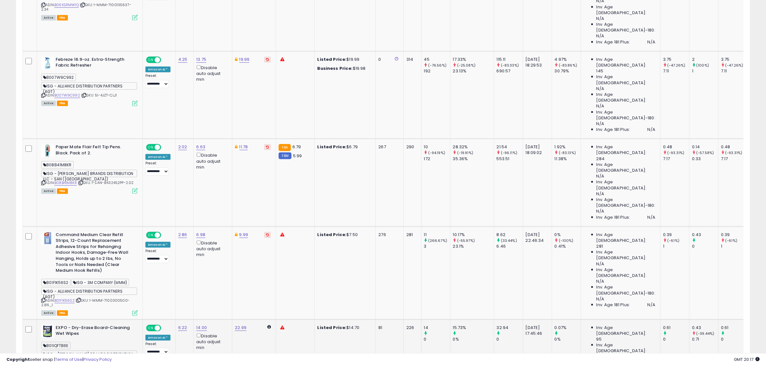
scroll to position [499, 0]
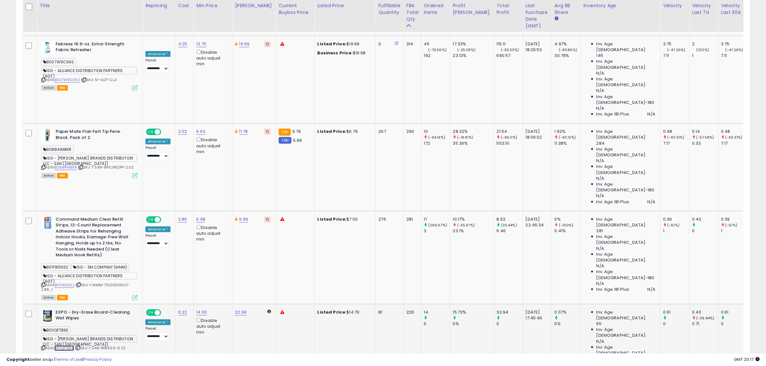
click at [66, 345] on link "B01IQFTB6E" at bounding box center [64, 347] width 20 height 5
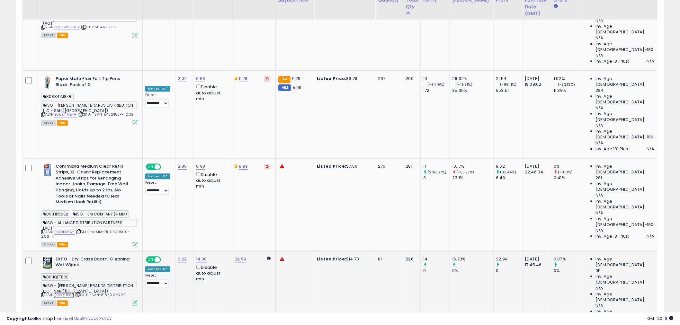
scroll to position [576, 0]
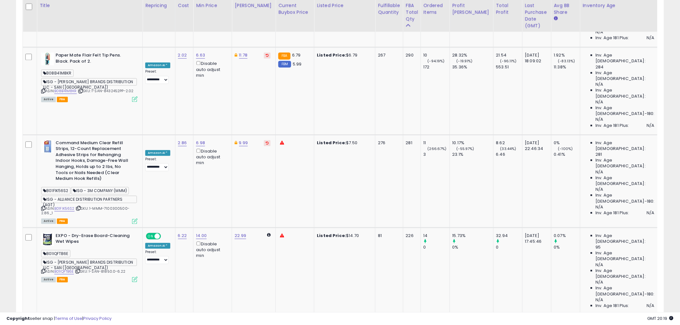
click at [199, 320] on link "5.00" at bounding box center [200, 323] width 9 height 6
click at [208, 155] on input "****" at bounding box center [180, 152] width 57 height 11
type input "****"
click at [208, 155] on input "****" at bounding box center [180, 152] width 57 height 11
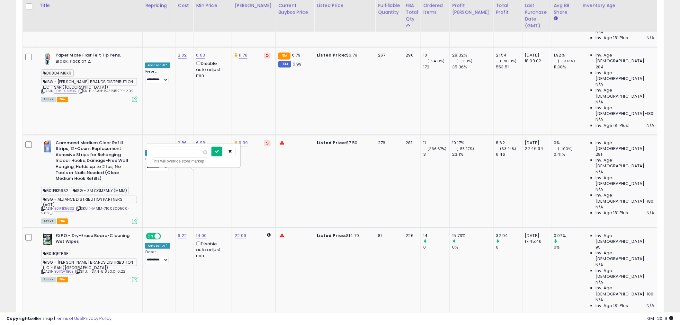
click at [219, 152] on icon "submit" at bounding box center [217, 151] width 4 height 4
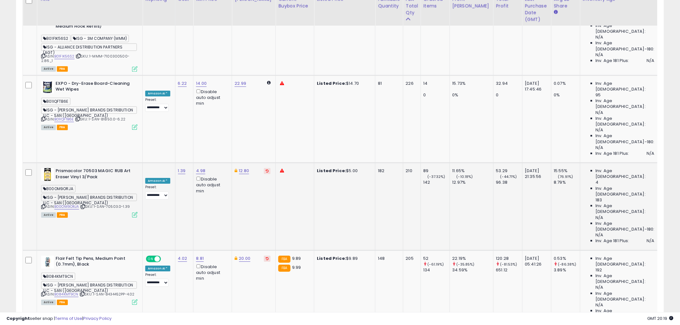
scroll to position [754, 0]
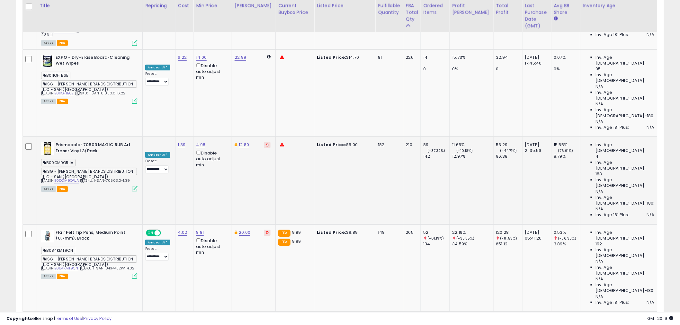
type input "****"
click at [208, 156] on input "****" at bounding box center [180, 154] width 57 height 11
click at [222, 154] on button "submit" at bounding box center [216, 154] width 11 height 10
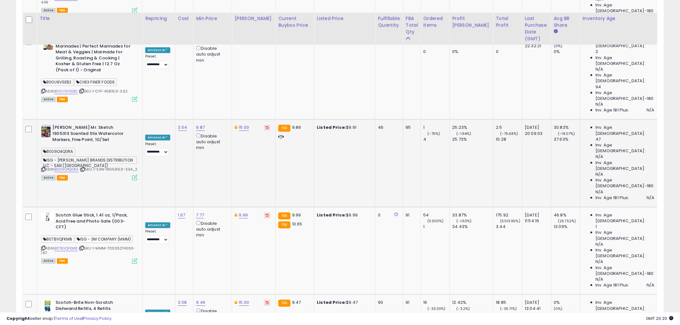
scroll to position [1677, 0]
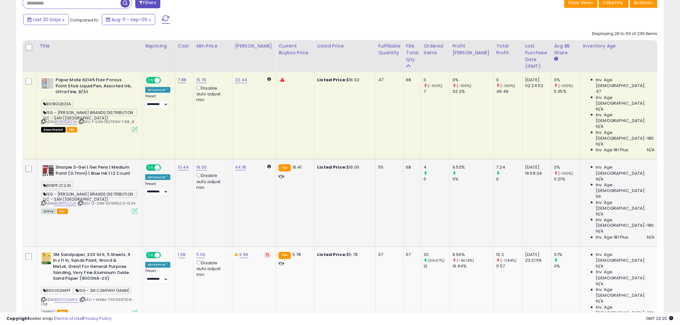
scroll to position [306, 0]
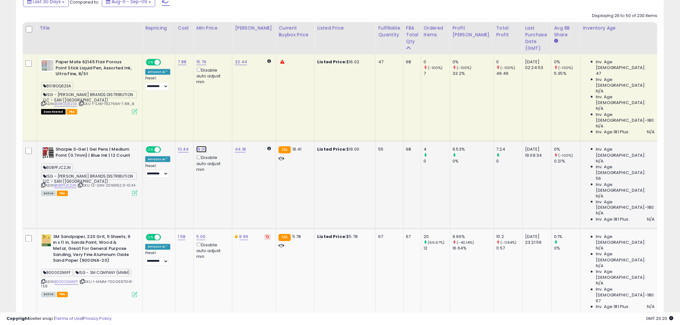
click at [201, 146] on link "19.00" at bounding box center [201, 149] width 10 height 6
drag, startPoint x: 148, startPoint y: 102, endPoint x: 139, endPoint y: 103, distance: 9.1
type input "**"
click button "submit" at bounding box center [218, 104] width 11 height 10
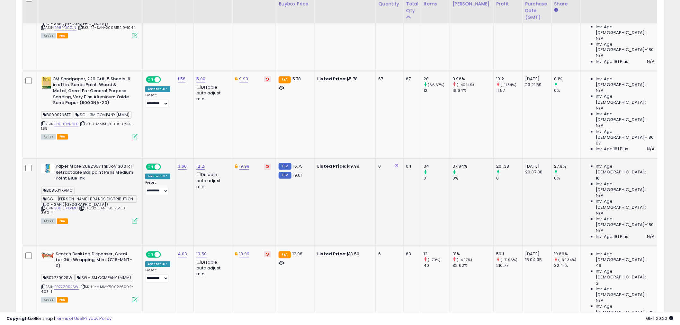
scroll to position [485, 0]
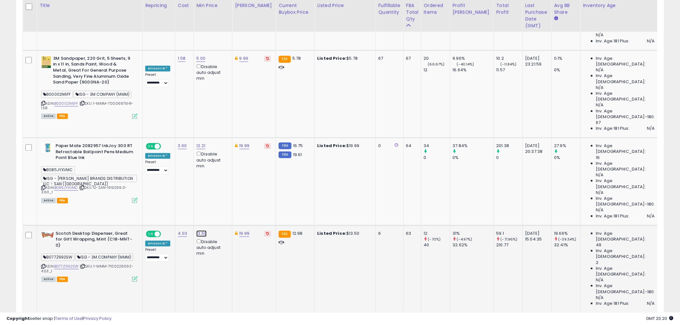
click at [198, 231] on link "13.50" at bounding box center [201, 234] width 10 height 6
drag, startPoint x: 187, startPoint y: 126, endPoint x: 115, endPoint y: 123, distance: 71.7
type input "****"
click button "submit" at bounding box center [218, 124] width 11 height 10
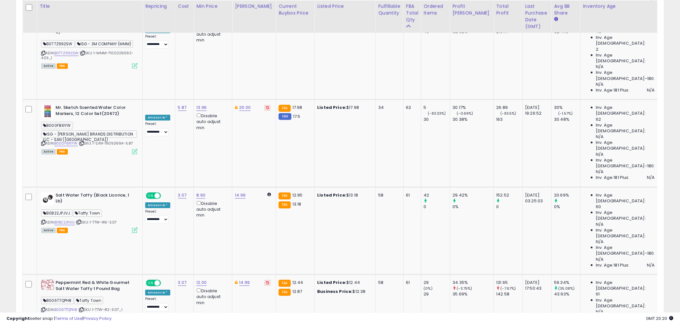
scroll to position [699, 0]
drag, startPoint x: 197, startPoint y: 123, endPoint x: 88, endPoint y: 121, distance: 109.0
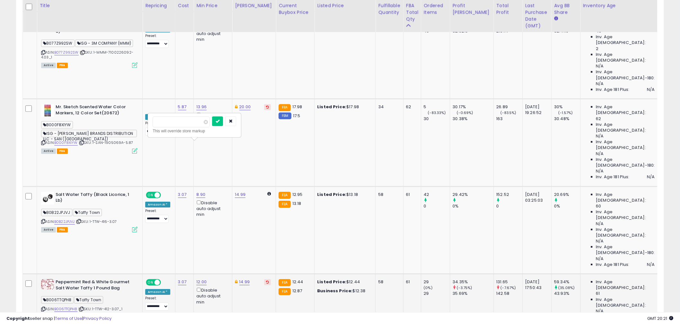
type input "*****"
click button "submit" at bounding box center [217, 121] width 11 height 10
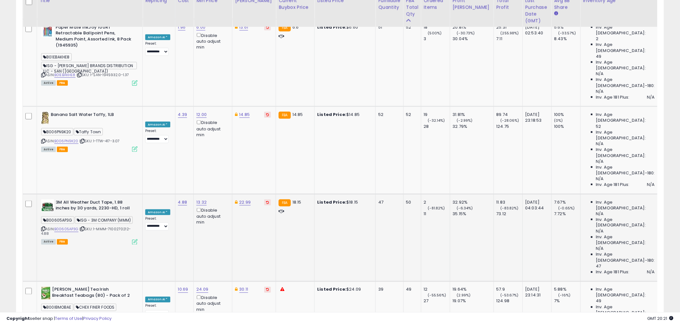
scroll to position [1306, 0]
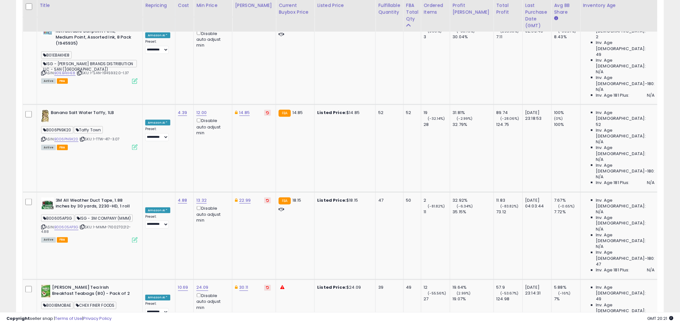
drag, startPoint x: 176, startPoint y: 73, endPoint x: 135, endPoint y: 74, distance: 40.2
click at [137, 74] on tbody "**********" at bounding box center [398, 148] width 751 height 2189
type input "****"
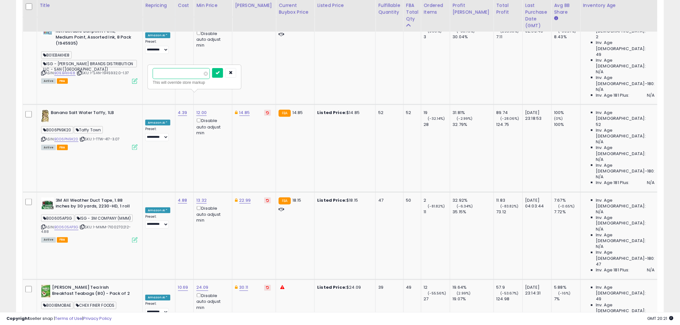
click button "submit" at bounding box center [217, 73] width 11 height 10
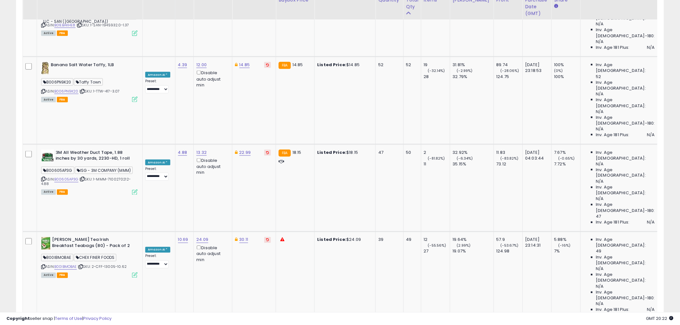
scroll to position [1378, 0]
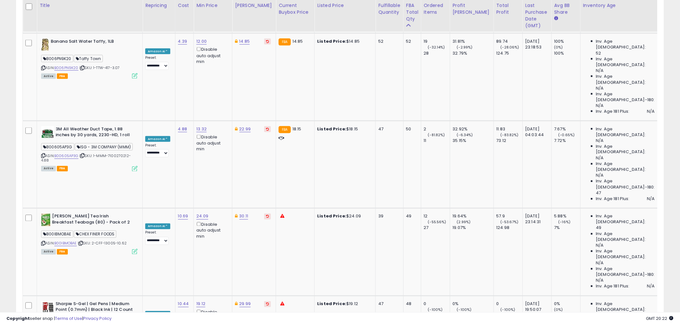
drag, startPoint x: 161, startPoint y: 130, endPoint x: 178, endPoint y: 130, distance: 17.0
click at [177, 130] on input "****" at bounding box center [180, 130] width 57 height 11
type input "***"
click button "submit" at bounding box center [217, 130] width 11 height 10
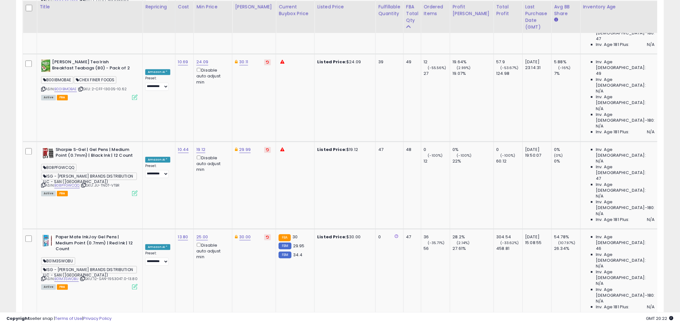
scroll to position [1534, 0]
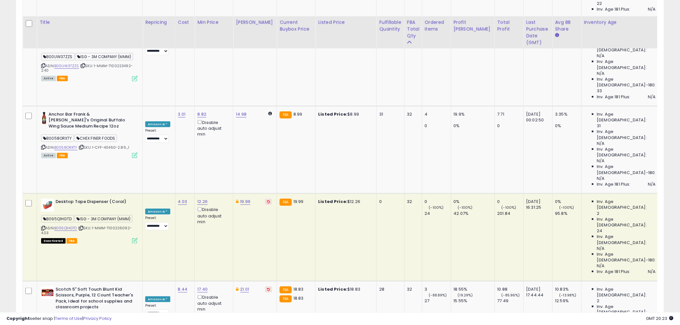
scroll to position [1235, 0]
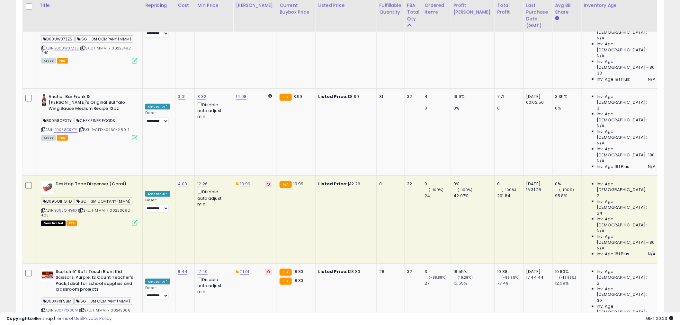
type input "**"
click button "submit" at bounding box center [218, 140] width 11 height 10
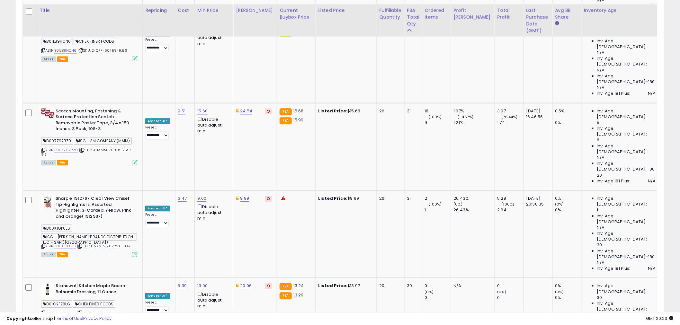
scroll to position [1584, 0]
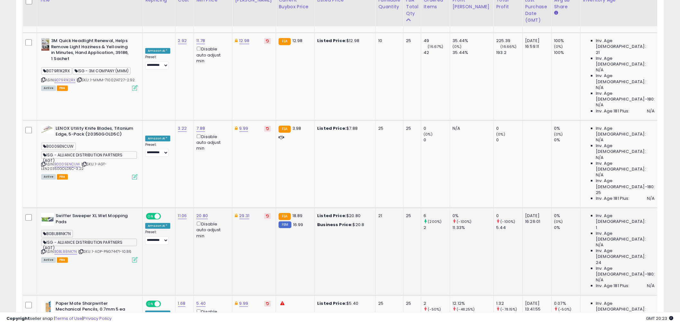
scroll to position [592, 0]
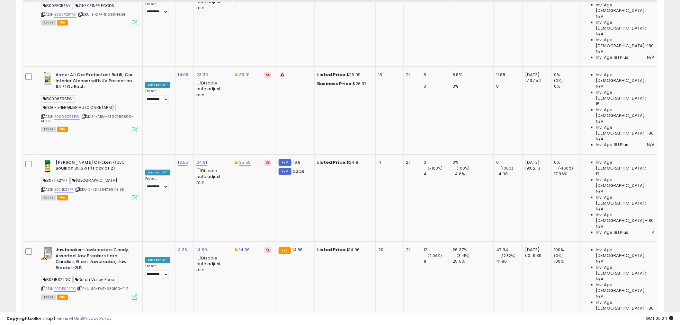
scroll to position [1521, 0]
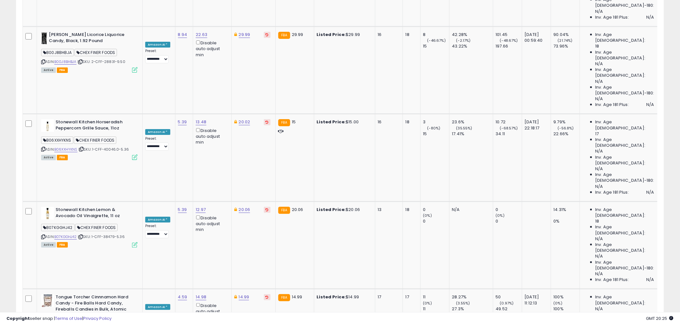
scroll to position [949, 0]
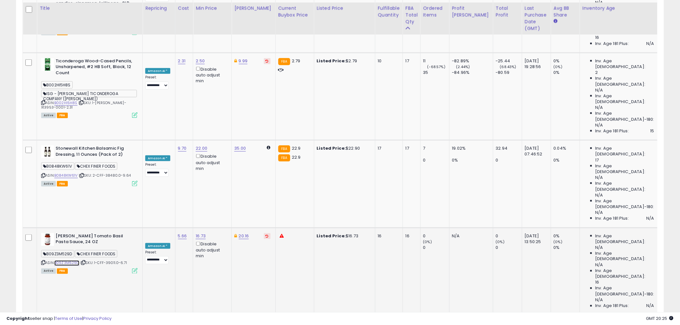
scroll to position [1306, 0]
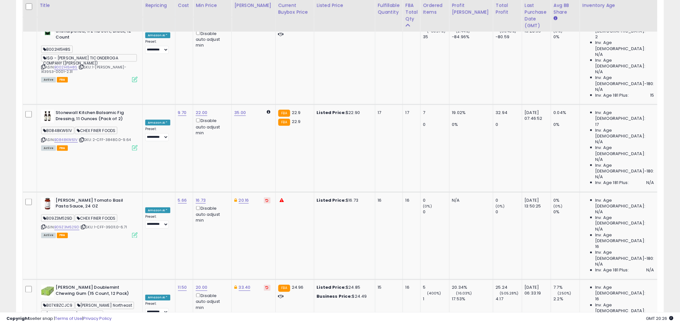
drag, startPoint x: 182, startPoint y: 127, endPoint x: 134, endPoint y: 129, distance: 48.3
click at [136, 129] on tbody "**********" at bounding box center [398, 148] width 750 height 2189
type input "**"
click button "submit" at bounding box center [217, 130] width 11 height 10
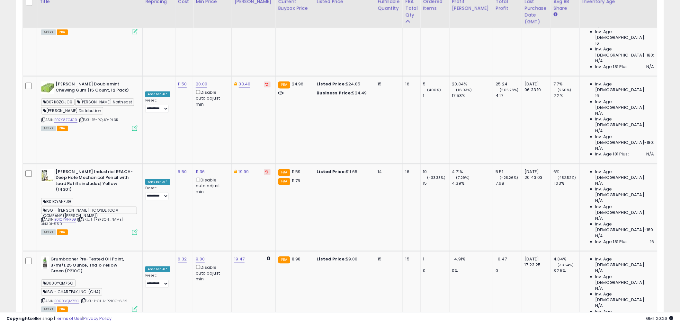
scroll to position [1511, 0]
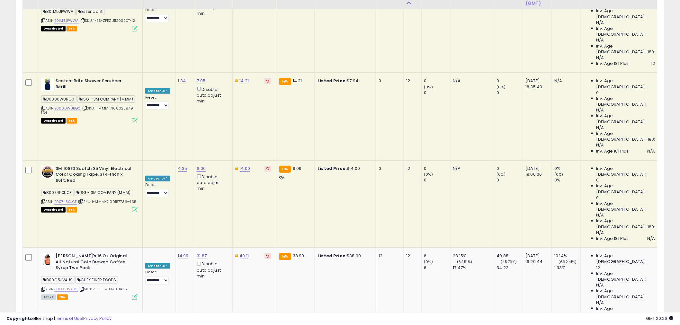
scroll to position [1163, 0]
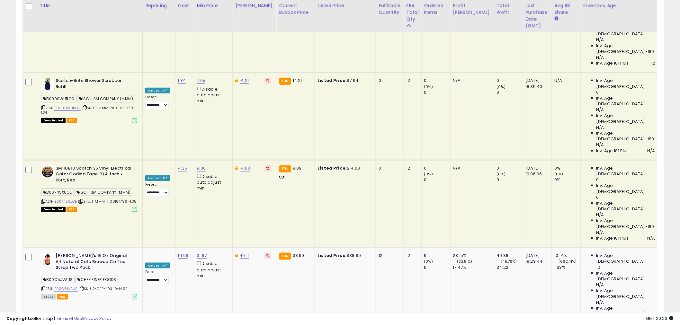
drag, startPoint x: 185, startPoint y: 104, endPoint x: 130, endPoint y: 104, distance: 55.6
click at [133, 104] on tbody "**********" at bounding box center [398, 291] width 751 height 2189
type input "**"
click button "submit" at bounding box center [218, 102] width 11 height 10
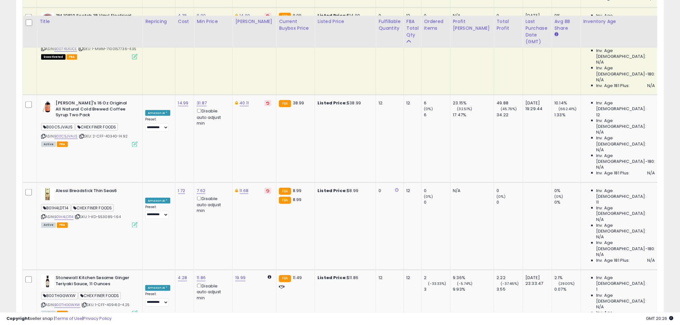
scroll to position [1342, 0]
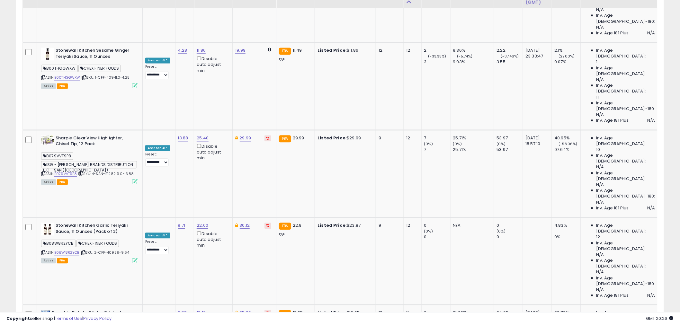
scroll to position [1580, 0]
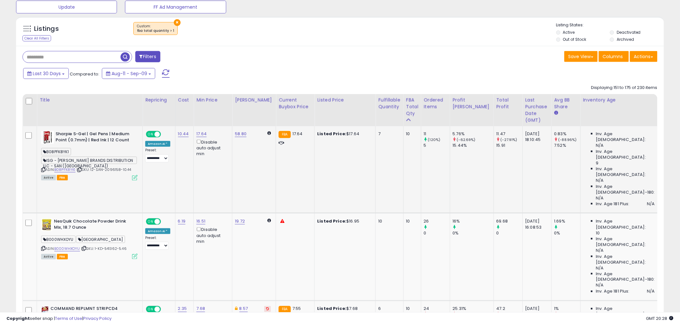
scroll to position [342, 0]
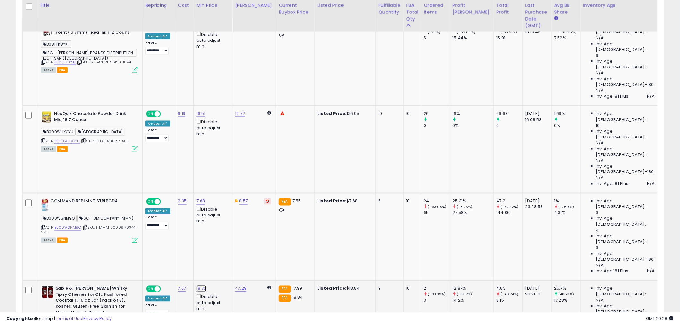
click at [200, 286] on link "18.70" at bounding box center [201, 289] width 10 height 6
drag, startPoint x: 145, startPoint y: 177, endPoint x: 129, endPoint y: 177, distance: 15.8
type input "**"
click button "submit" at bounding box center [217, 174] width 11 height 10
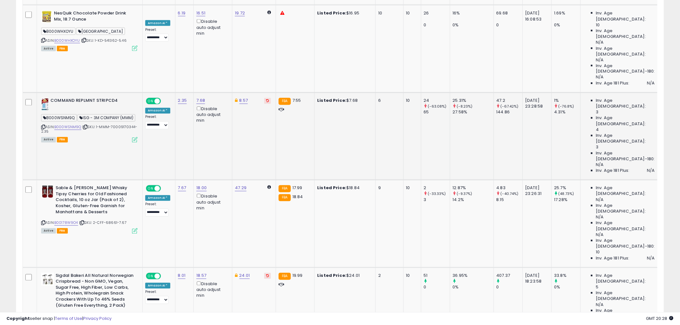
scroll to position [485, 0]
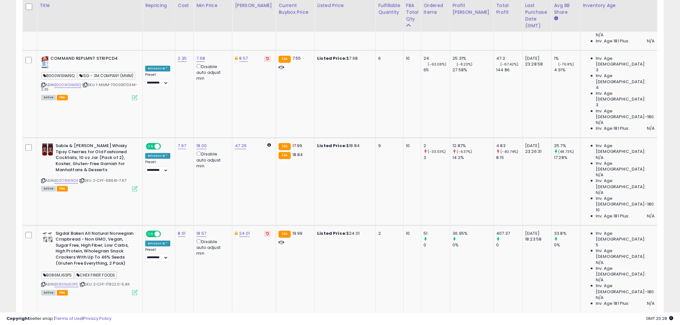
click at [197, 318] on link "13.27" at bounding box center [201, 321] width 10 height 6
drag, startPoint x: 166, startPoint y: 162, endPoint x: 196, endPoint y: 168, distance: 30.8
click at [174, 163] on input "*****" at bounding box center [181, 162] width 57 height 11
type input "****"
click button "submit" at bounding box center [217, 162] width 11 height 10
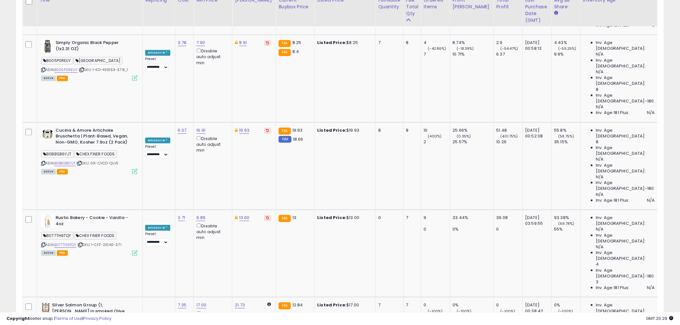
scroll to position [1554, 0]
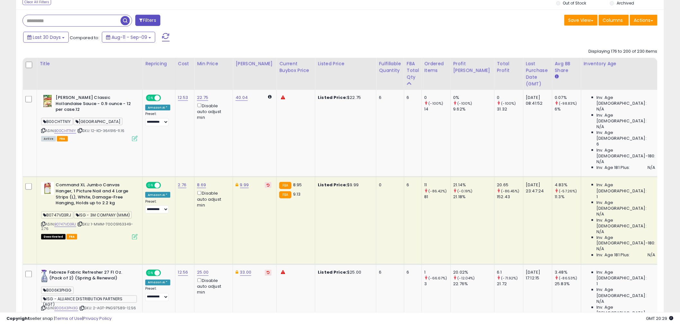
scroll to position [306, 0]
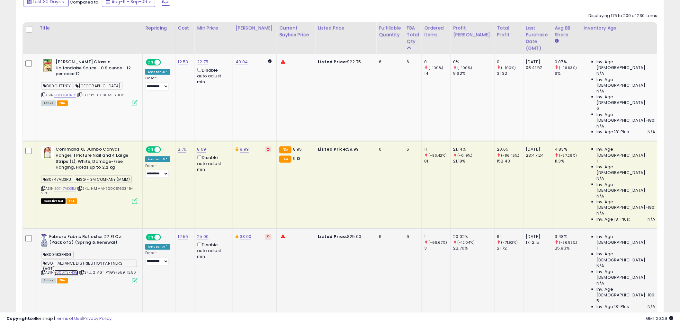
click at [72, 270] on link "B006K3PH3G" at bounding box center [66, 272] width 24 height 5
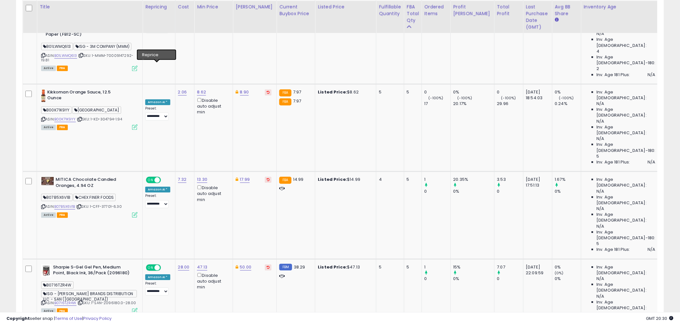
scroll to position [628, 0]
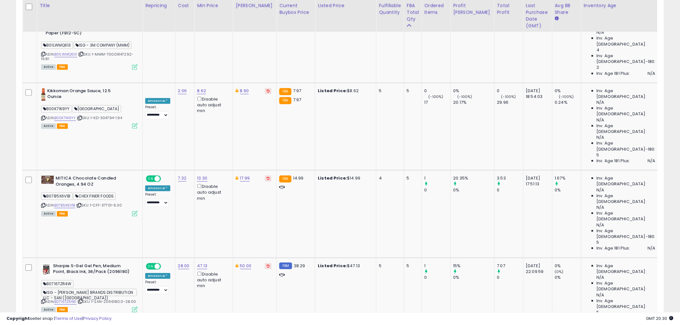
drag, startPoint x: 186, startPoint y: 127, endPoint x: 116, endPoint y: 129, distance: 70.1
type input "**"
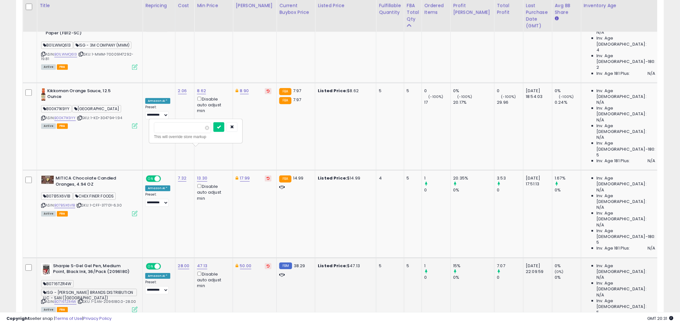
click button "submit" at bounding box center [218, 127] width 11 height 10
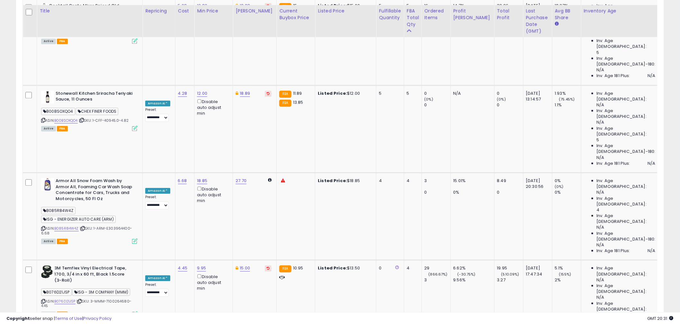
scroll to position [1595, 0]
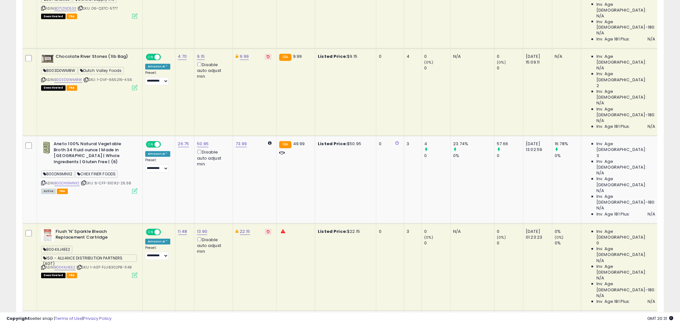
scroll to position [0, 0]
